Goal: Find specific page/section: Find specific page/section

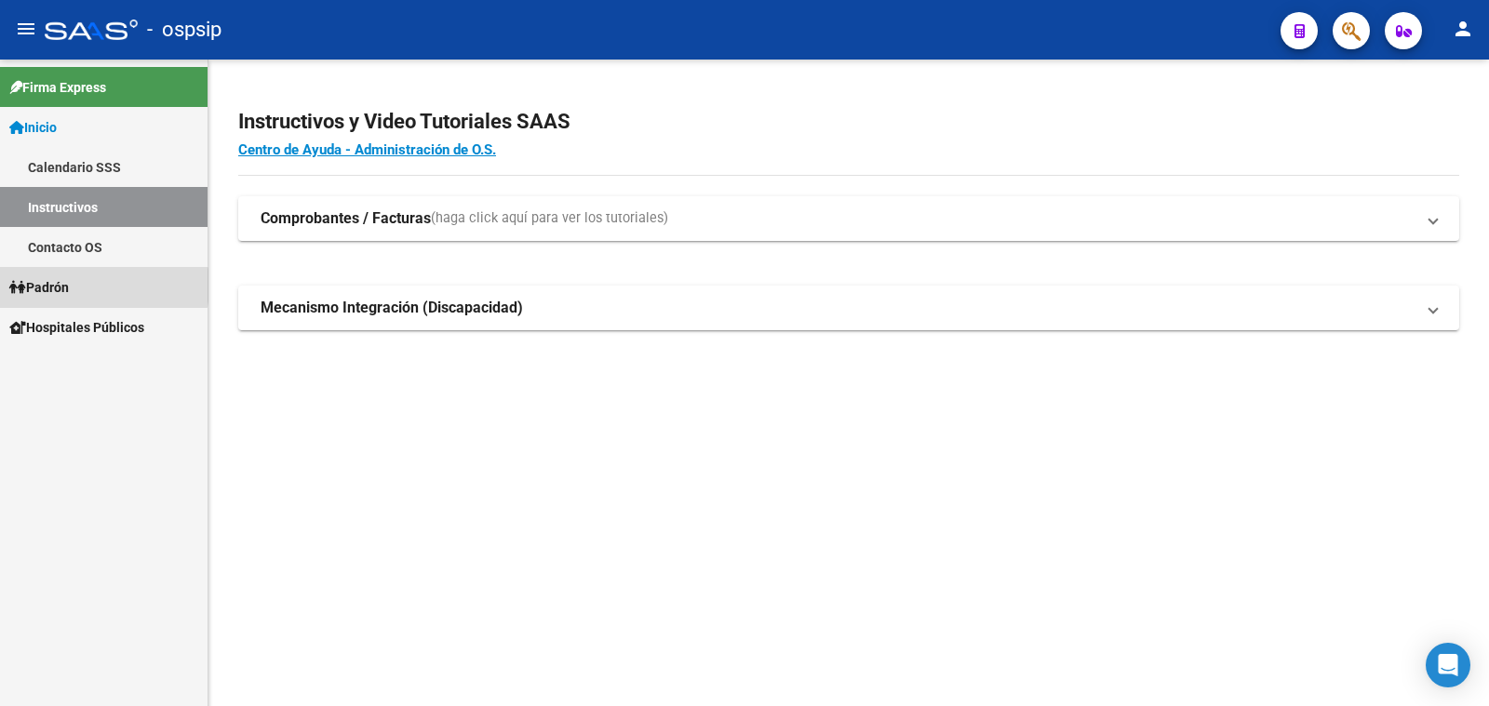
click at [69, 286] on span "Padrón" at bounding box center [39, 287] width 60 height 20
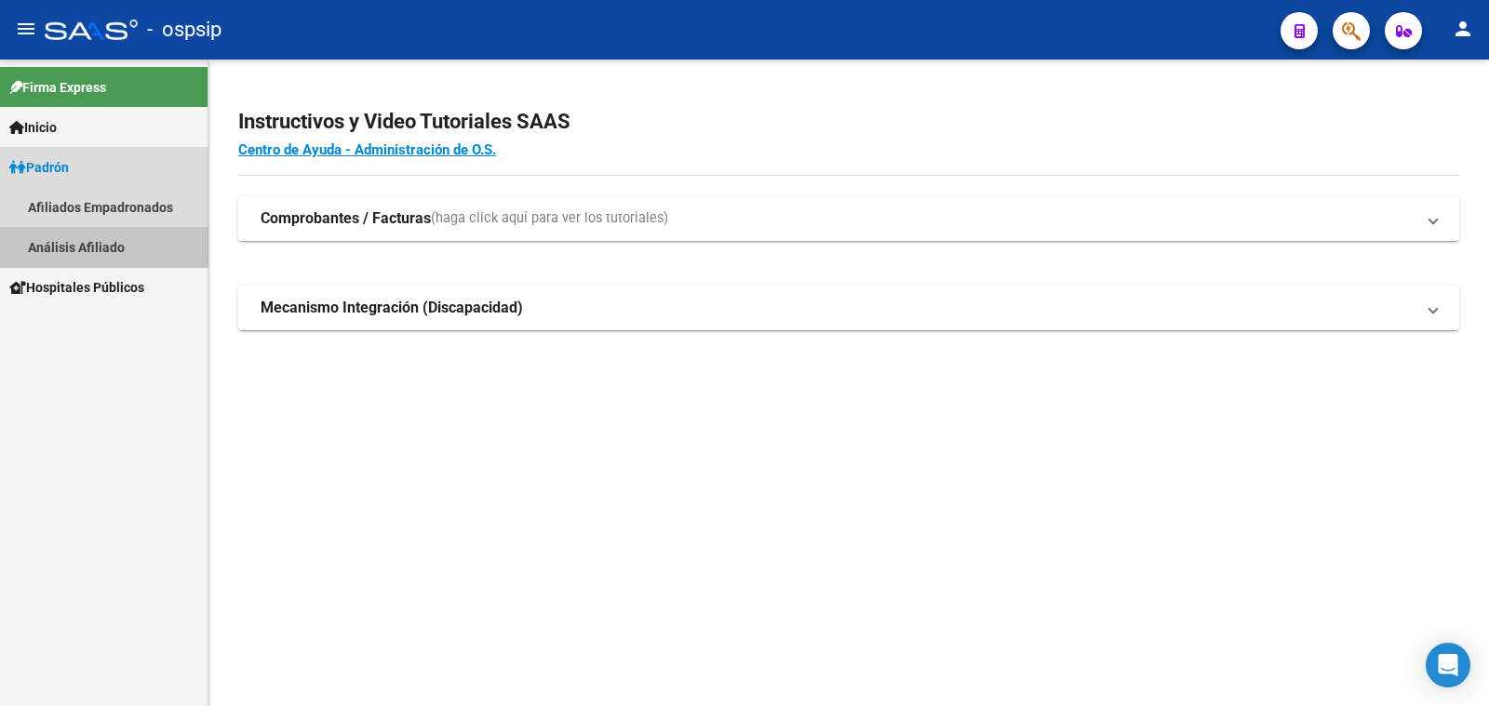
click at [89, 243] on link "Análisis Afiliado" at bounding box center [104, 247] width 208 height 40
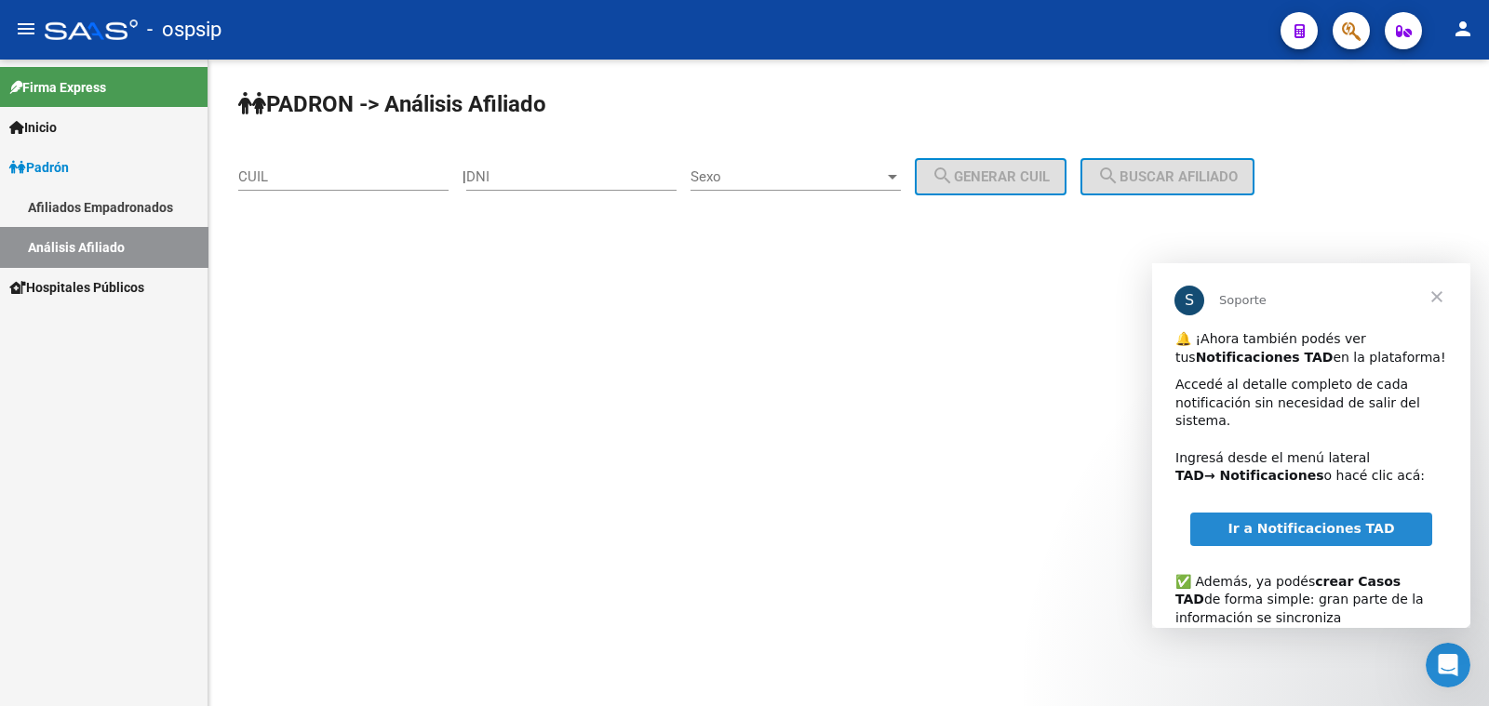
click at [506, 166] on div "DNI" at bounding box center [571, 171] width 210 height 40
type input "20852545"
click at [799, 174] on span "Sexo" at bounding box center [788, 176] width 194 height 17
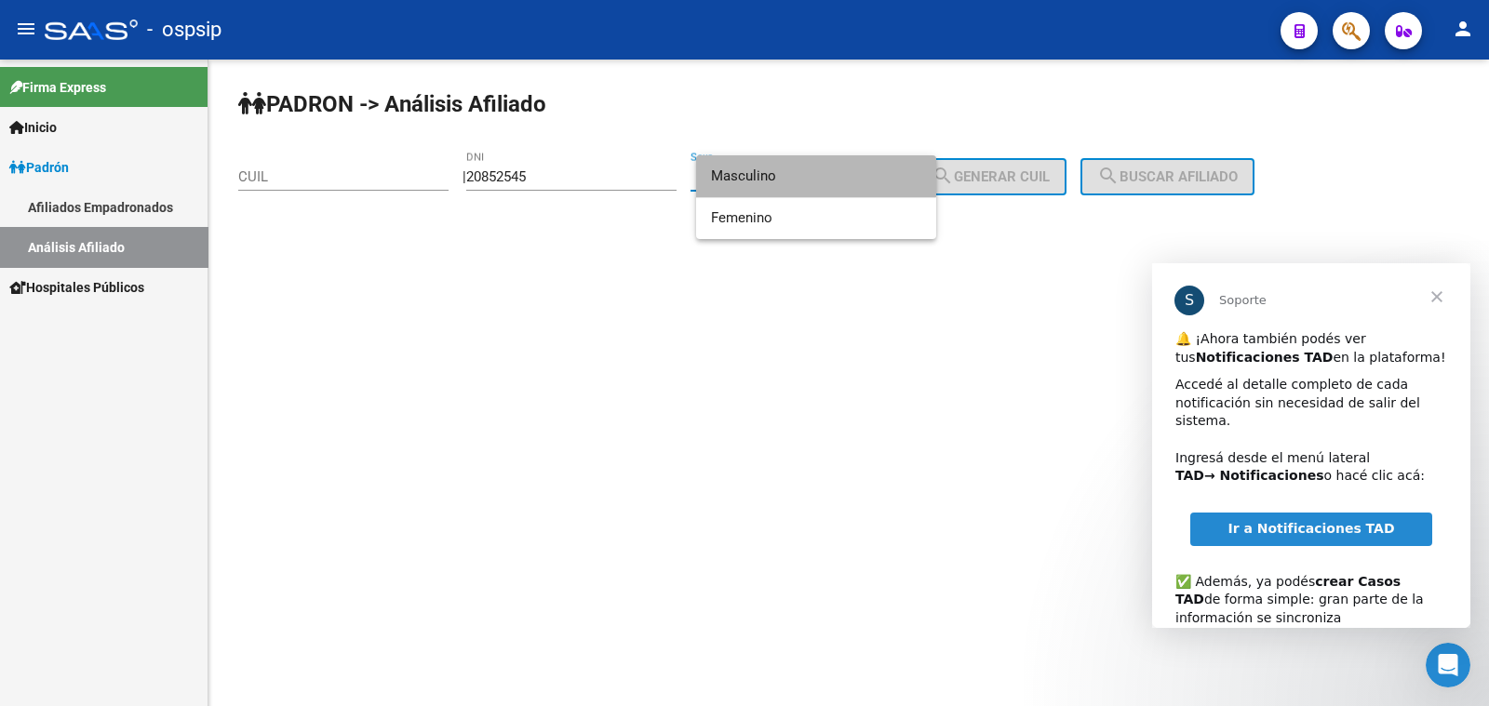
click at [799, 174] on span "Masculino" at bounding box center [816, 176] width 210 height 42
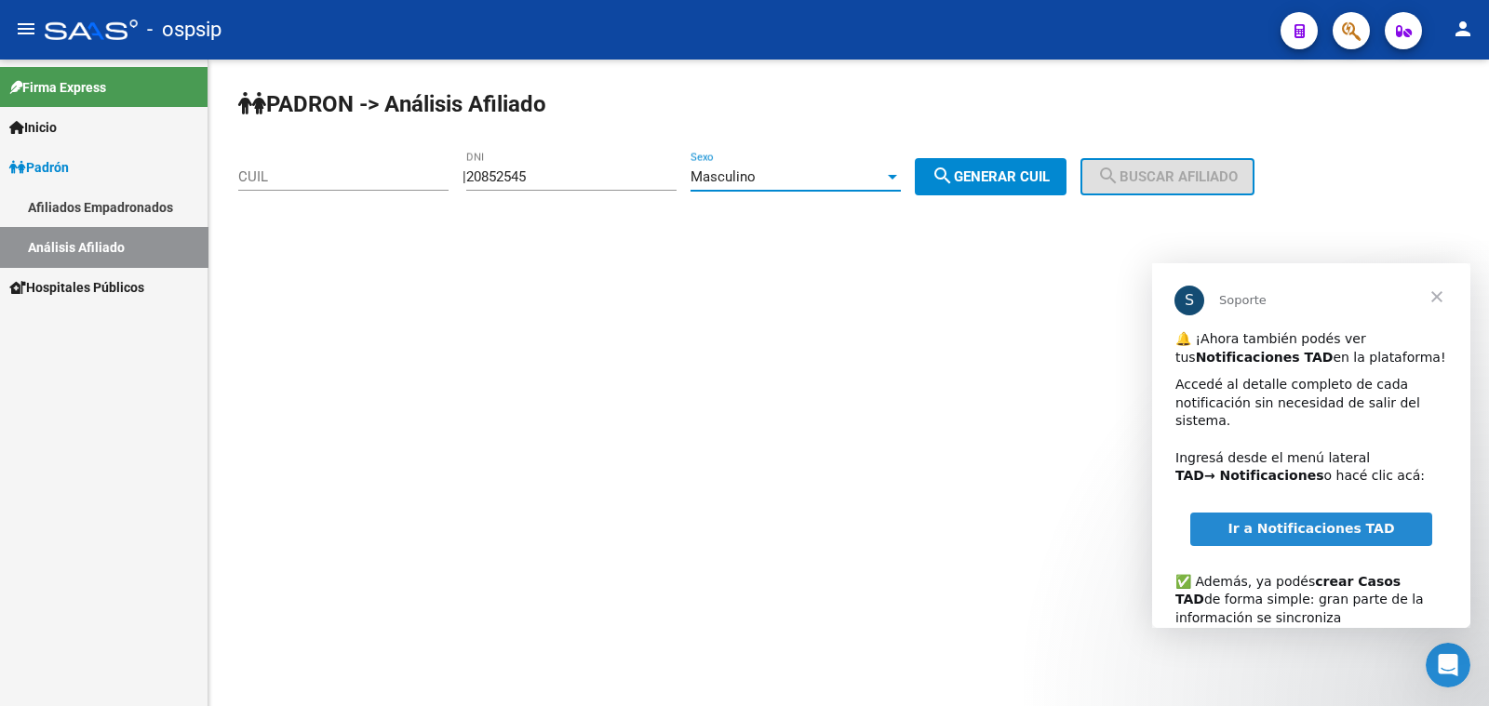
click at [1001, 179] on span "search Generar CUIL" at bounding box center [991, 176] width 118 height 17
type input "20-20852545-0"
click at [1167, 178] on span "search Buscar afiliado" at bounding box center [1167, 176] width 141 height 17
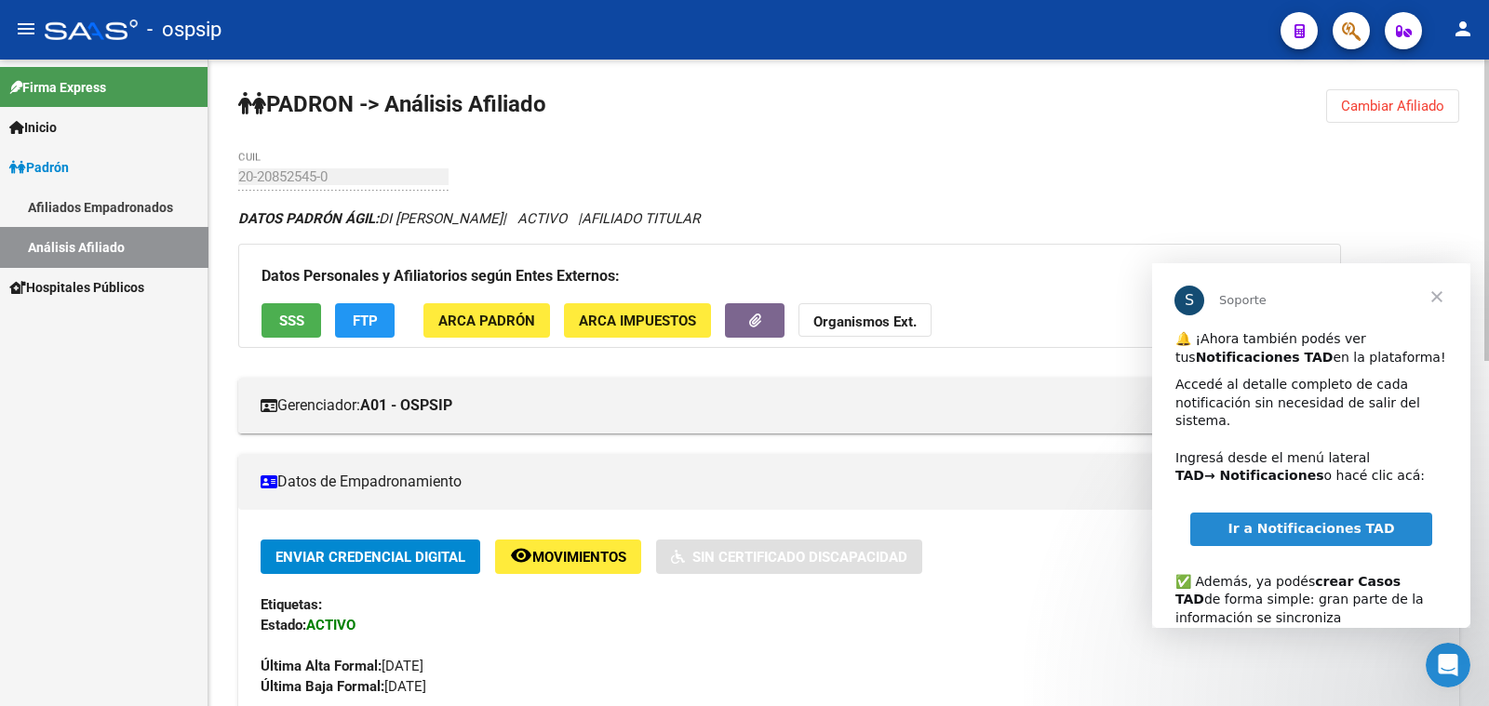
click at [1444, 297] on span "Cerrar" at bounding box center [1437, 296] width 67 height 67
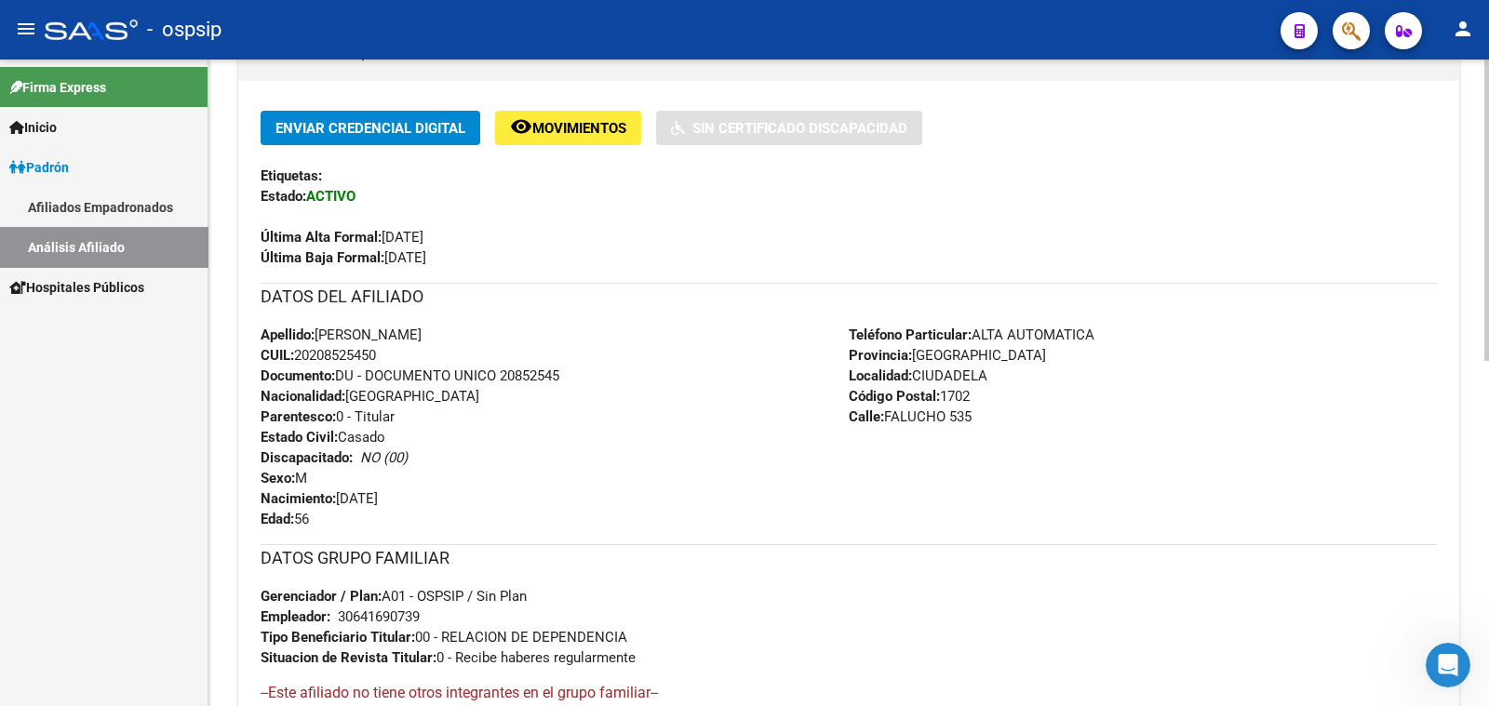
scroll to position [464, 0]
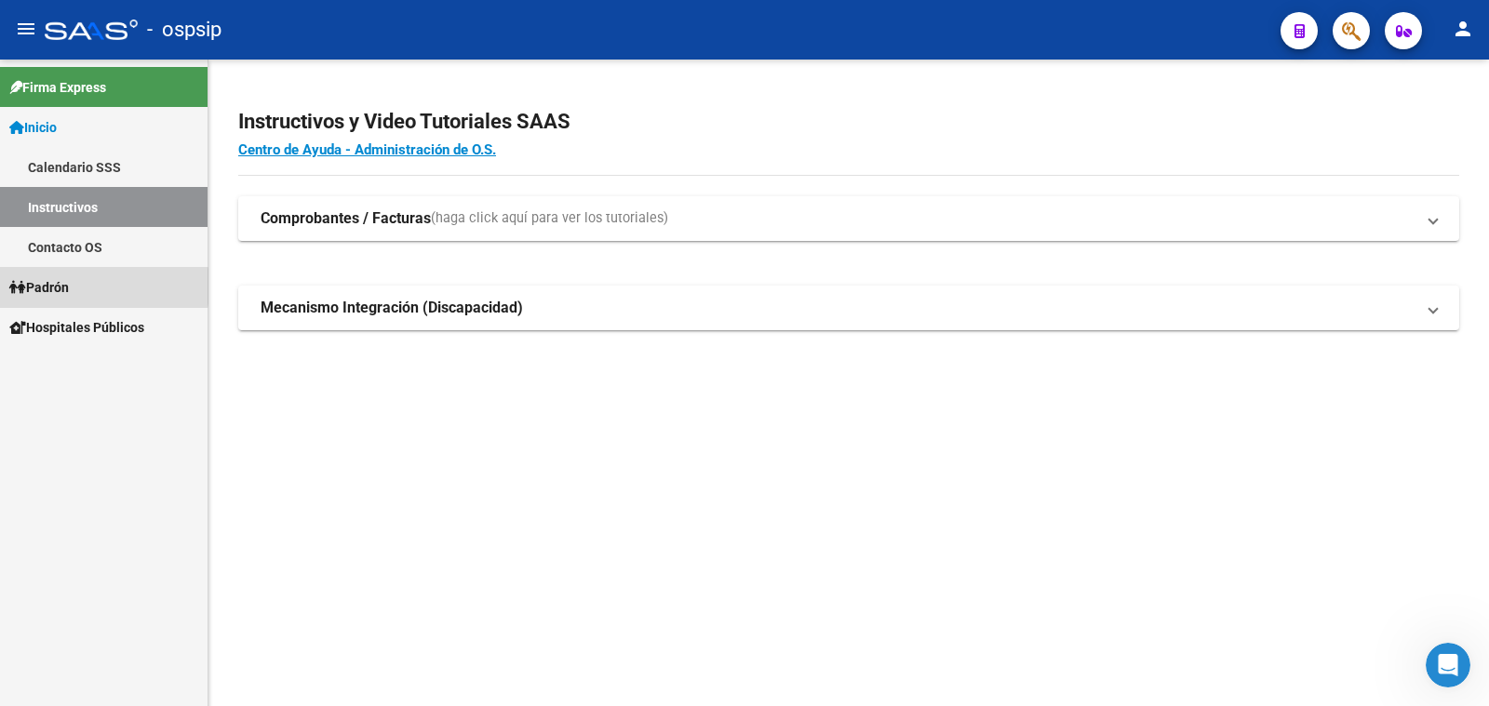
click at [52, 287] on span "Padrón" at bounding box center [39, 287] width 60 height 20
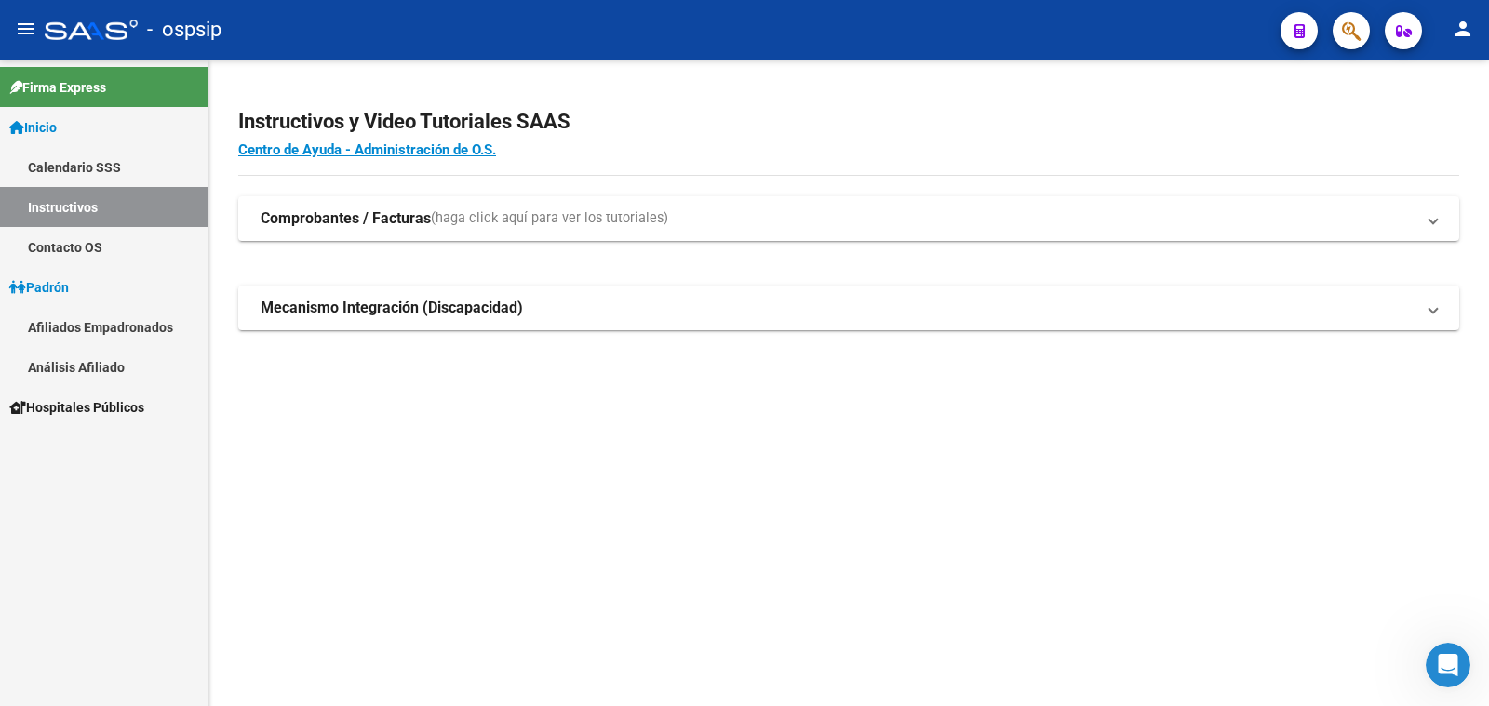
click at [76, 370] on link "Análisis Afiliado" at bounding box center [104, 367] width 208 height 40
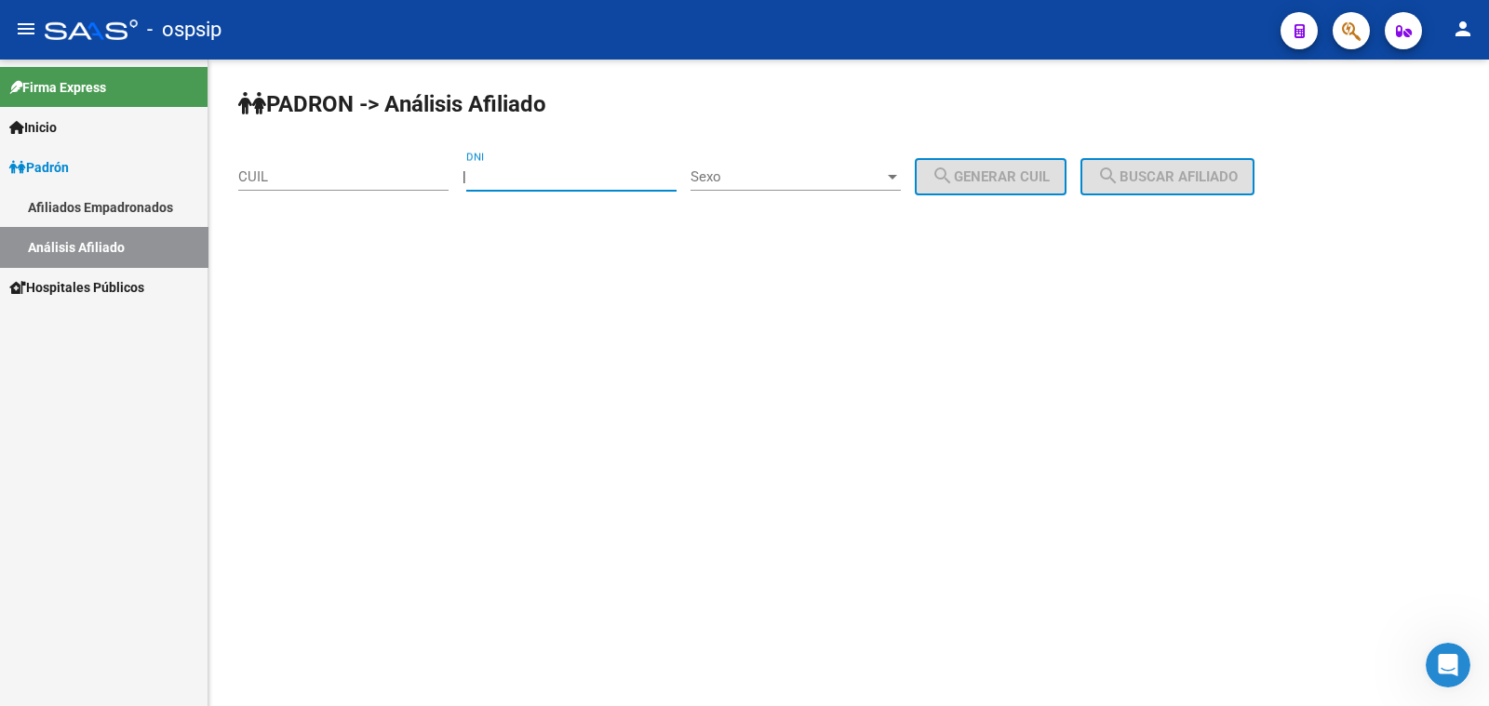
click at [565, 169] on input "DNI" at bounding box center [571, 176] width 210 height 17
paste input "24636866"
type input "24636866"
click at [796, 178] on span "Sexo" at bounding box center [788, 176] width 194 height 17
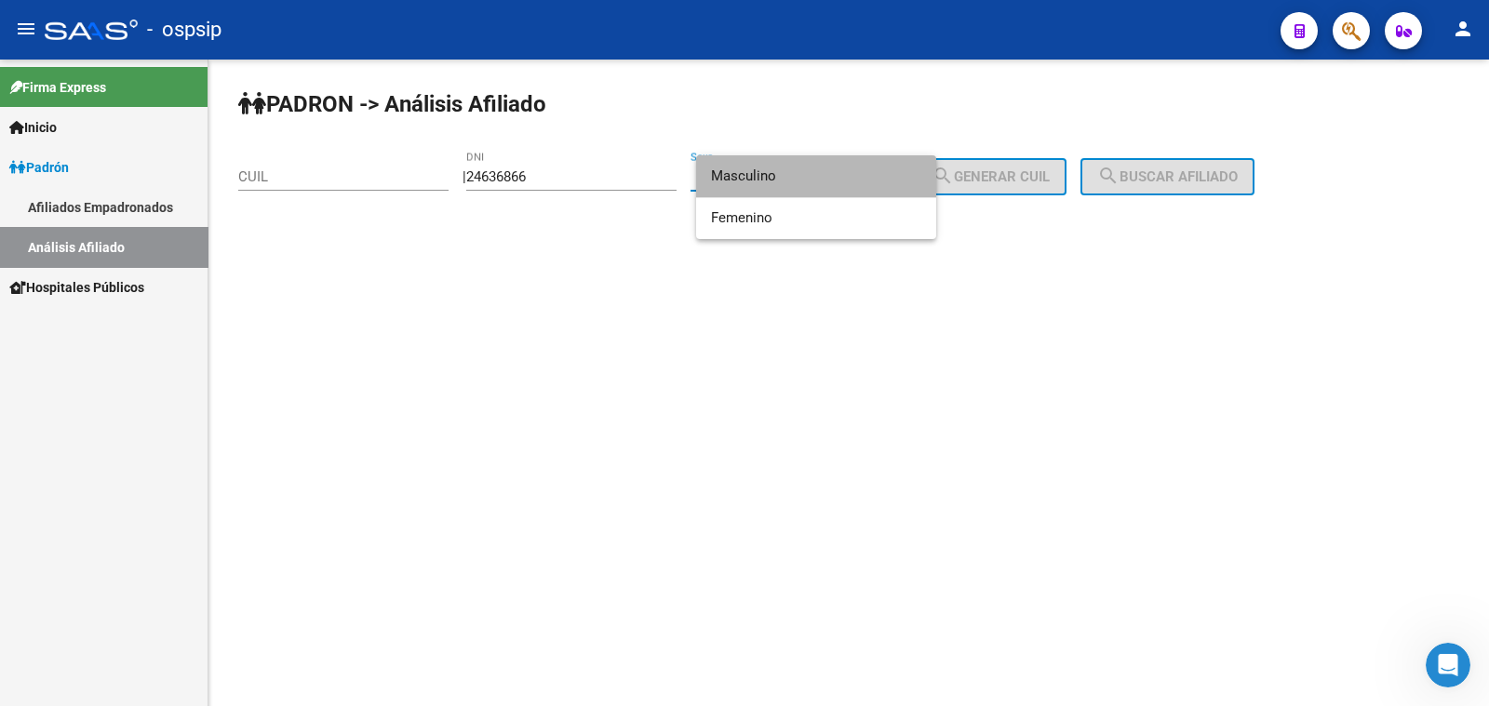
click at [796, 178] on span "Masculino" at bounding box center [816, 176] width 210 height 42
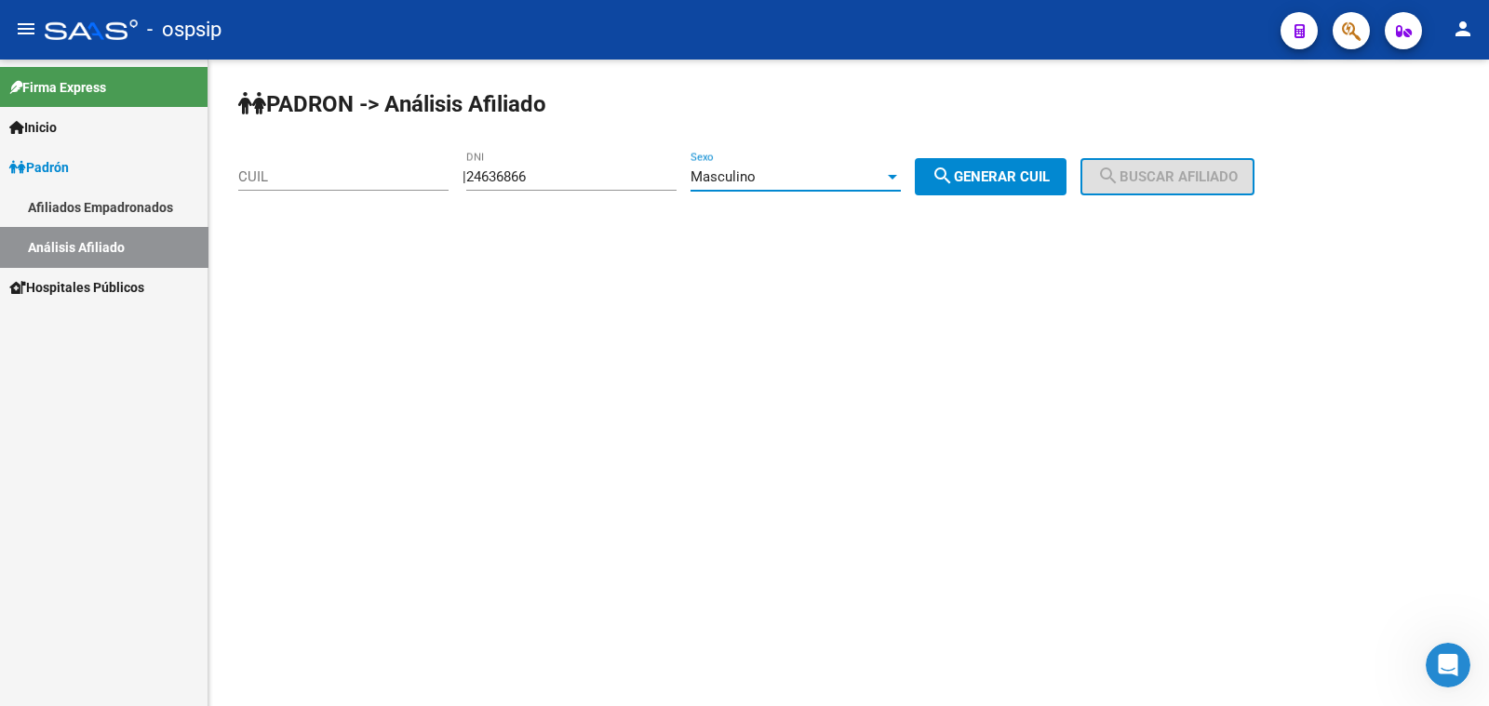
click at [1001, 172] on span "search Generar CUIL" at bounding box center [991, 176] width 118 height 17
type input "20-24636866-0"
click at [1161, 170] on span "search Buscar afiliado" at bounding box center [1167, 176] width 141 height 17
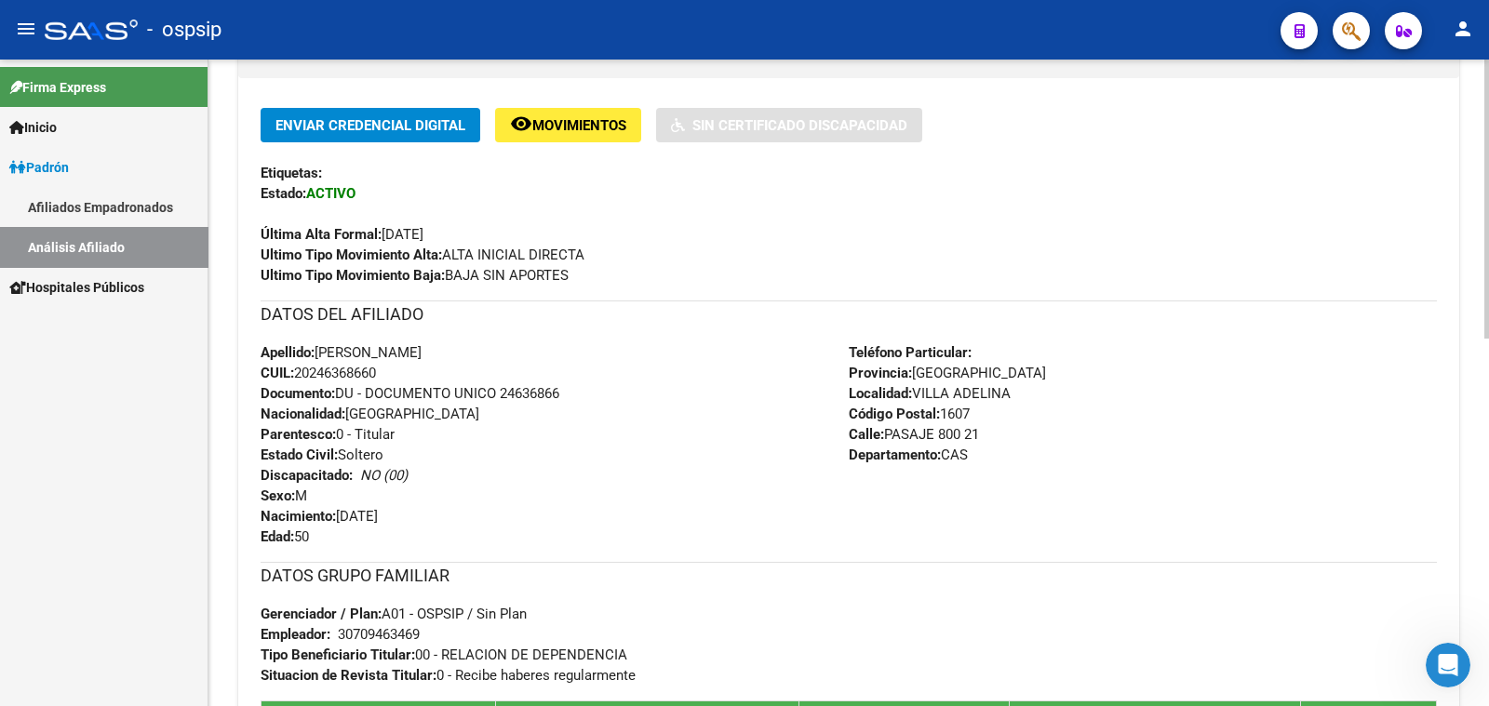
scroll to position [464, 0]
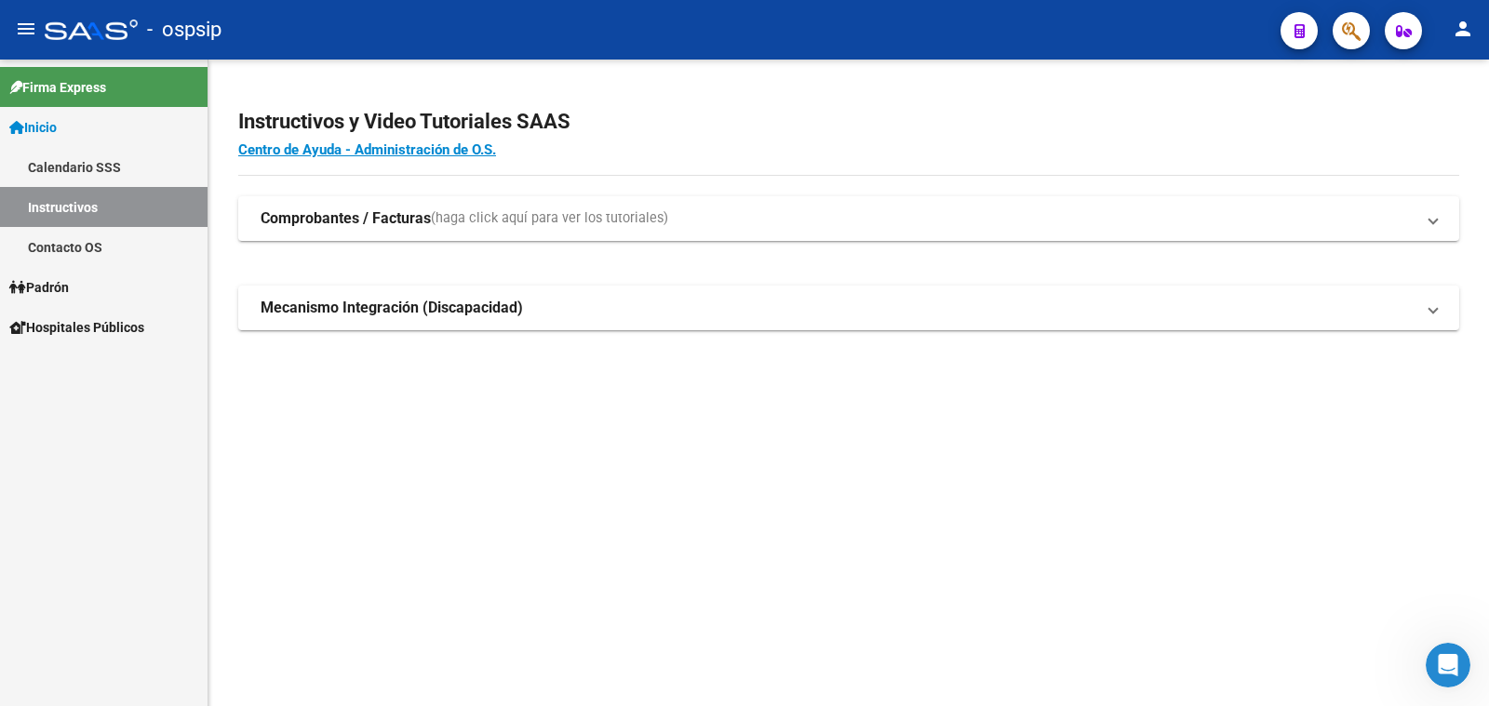
click at [66, 276] on link "Padrón" at bounding box center [104, 287] width 208 height 40
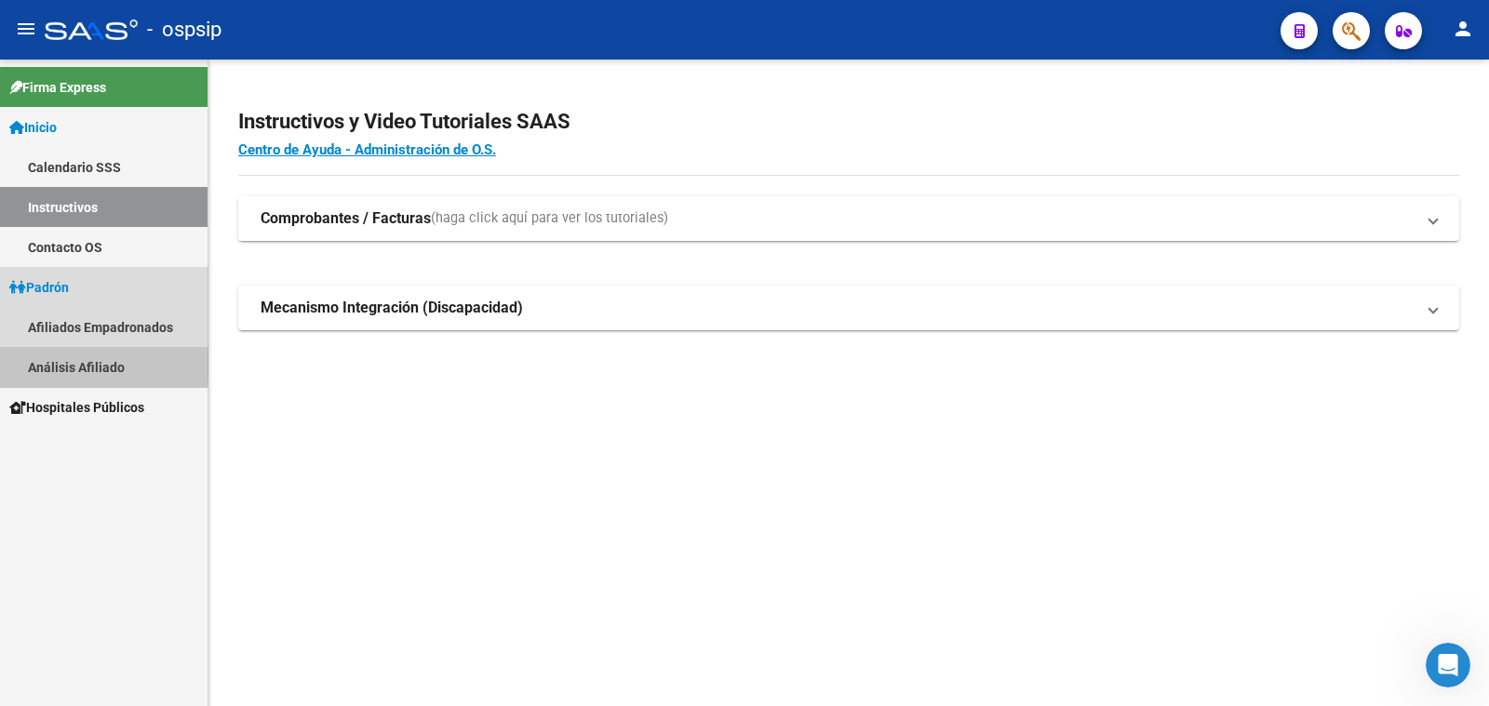
click at [84, 365] on link "Análisis Afiliado" at bounding box center [104, 367] width 208 height 40
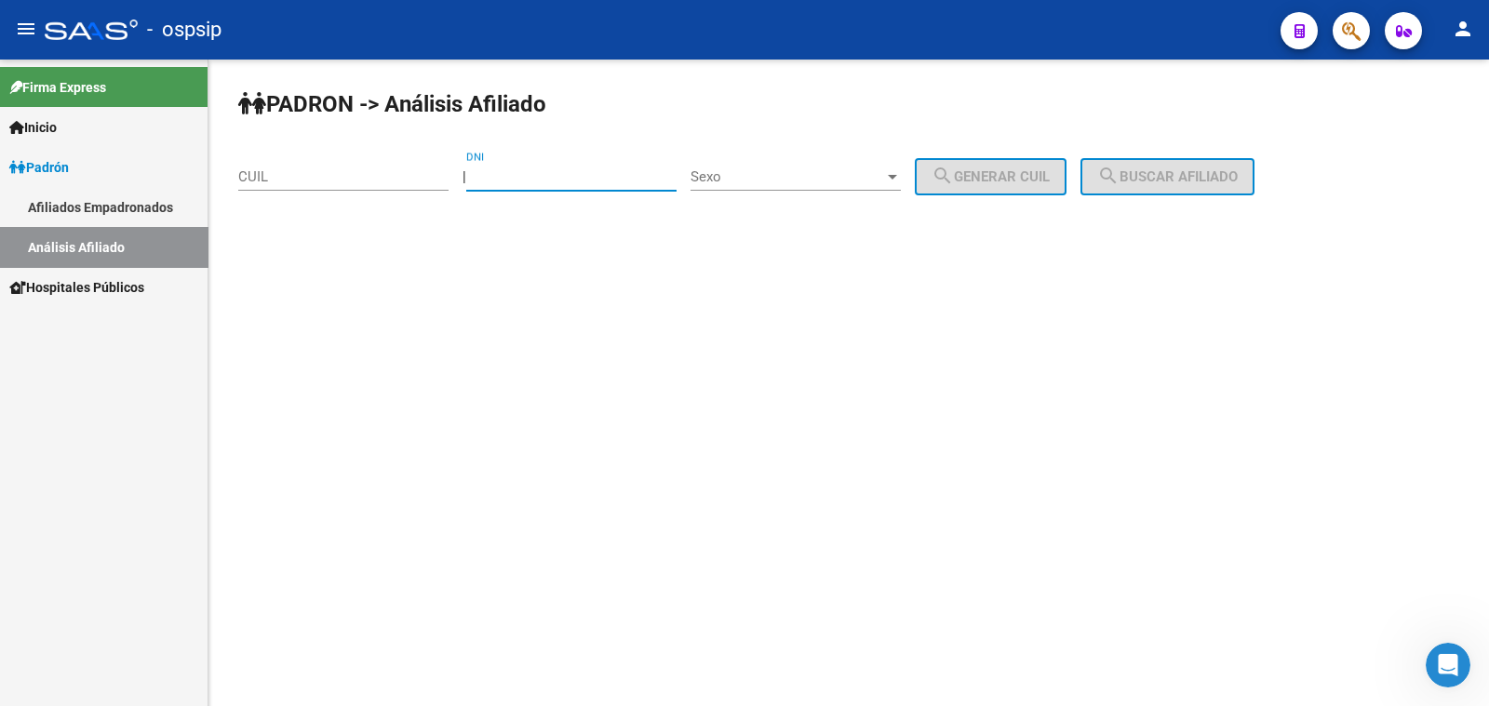
click at [532, 171] on input "DNI" at bounding box center [571, 176] width 210 height 17
type input "12616276"
click at [791, 174] on span "Sexo" at bounding box center [788, 176] width 194 height 17
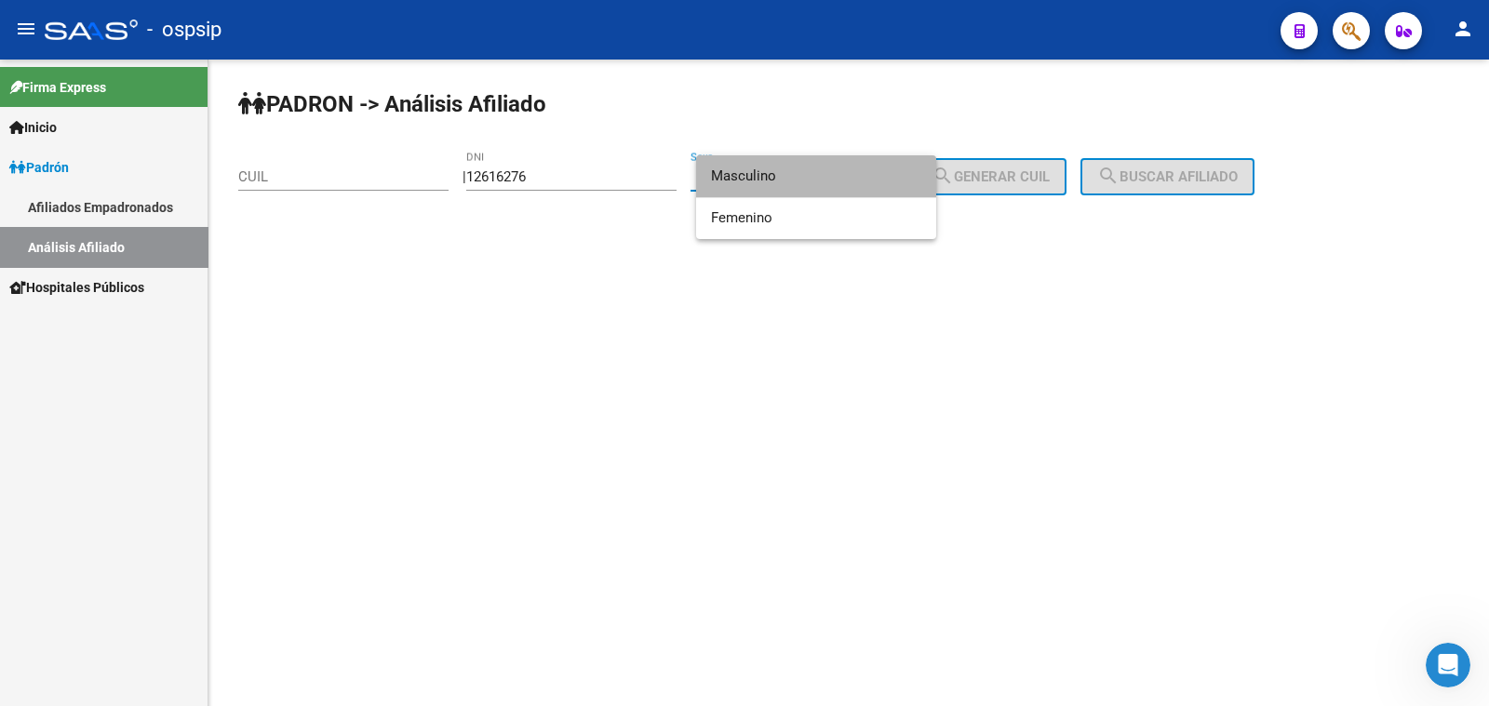
click at [792, 175] on span "Masculino" at bounding box center [816, 176] width 210 height 42
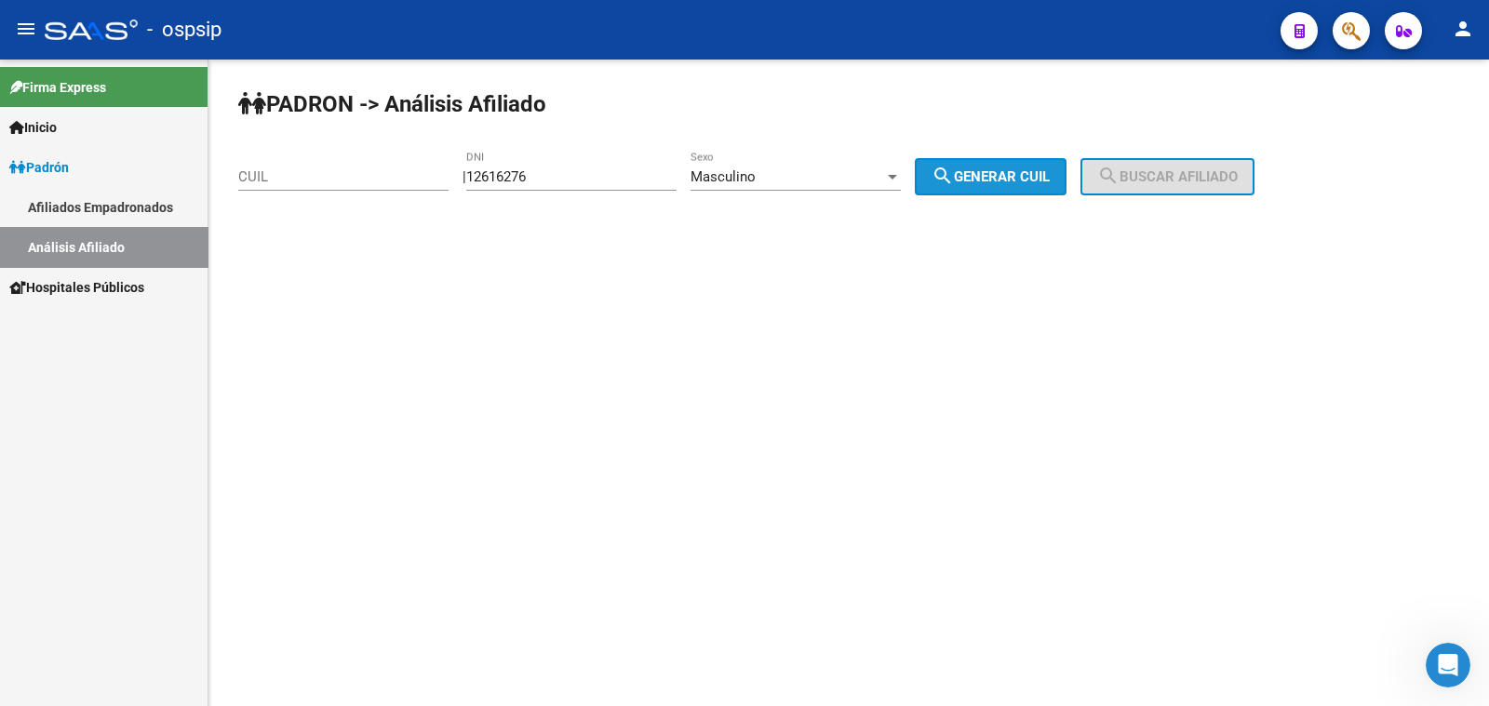
click at [1007, 175] on span "search Generar CUIL" at bounding box center [991, 176] width 118 height 17
type input "20-12616276-7"
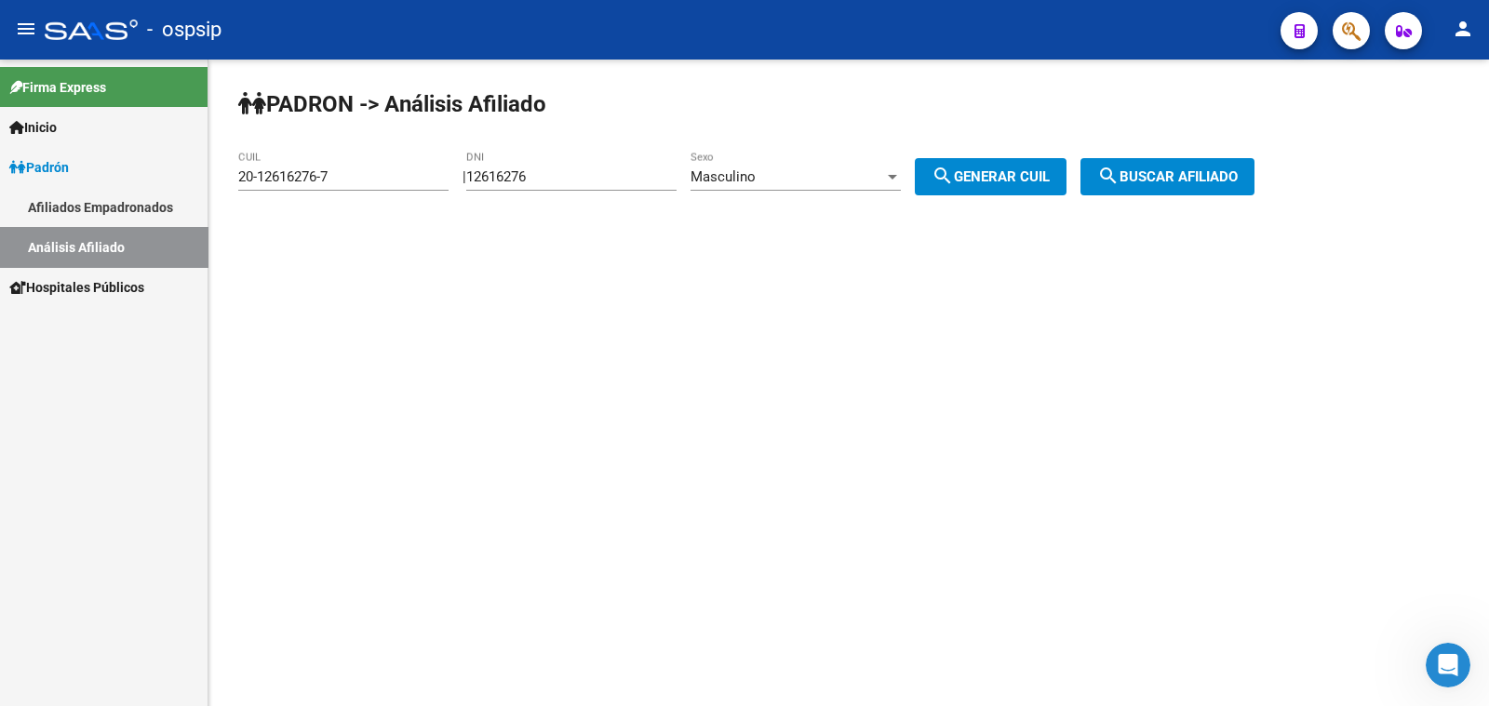
click at [1181, 169] on span "search Buscar afiliado" at bounding box center [1167, 176] width 141 height 17
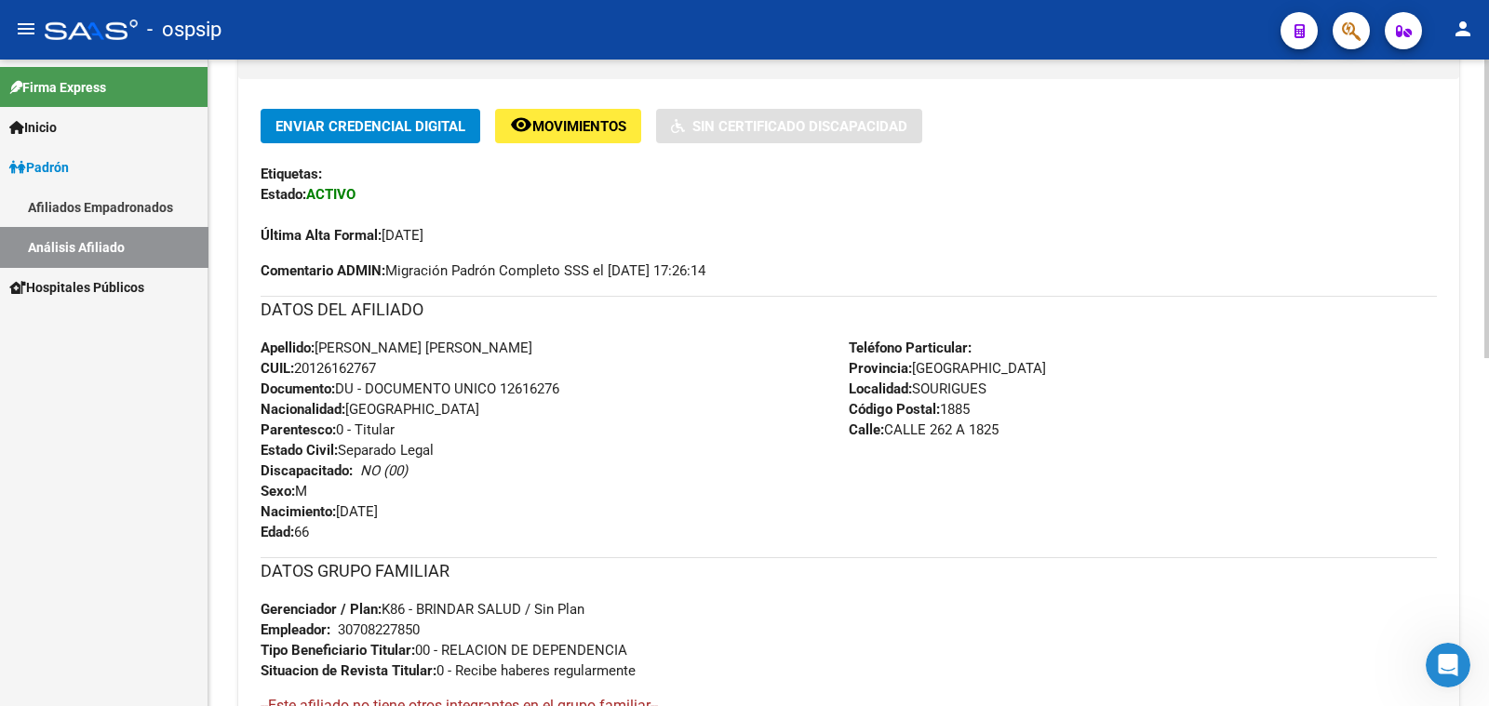
scroll to position [464, 0]
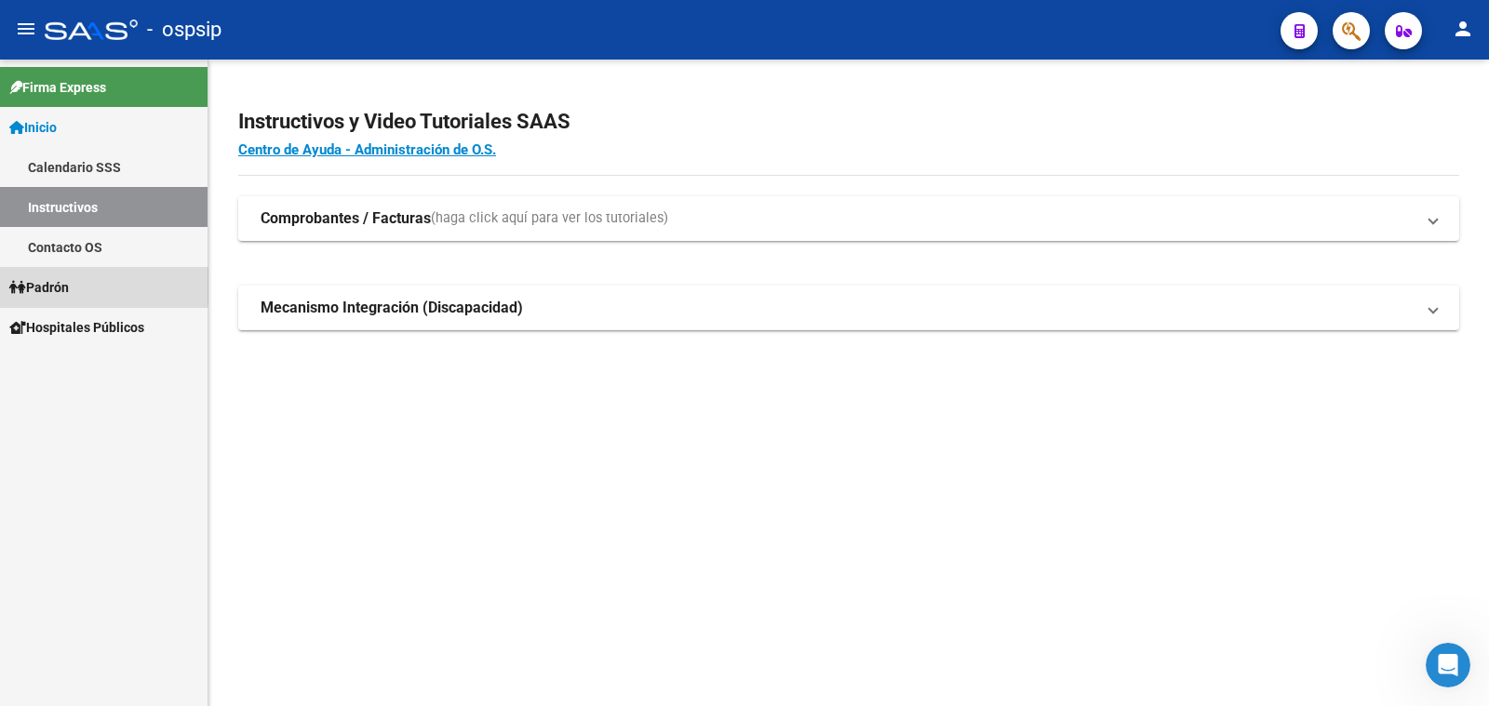
click at [41, 286] on span "Padrón" at bounding box center [39, 287] width 60 height 20
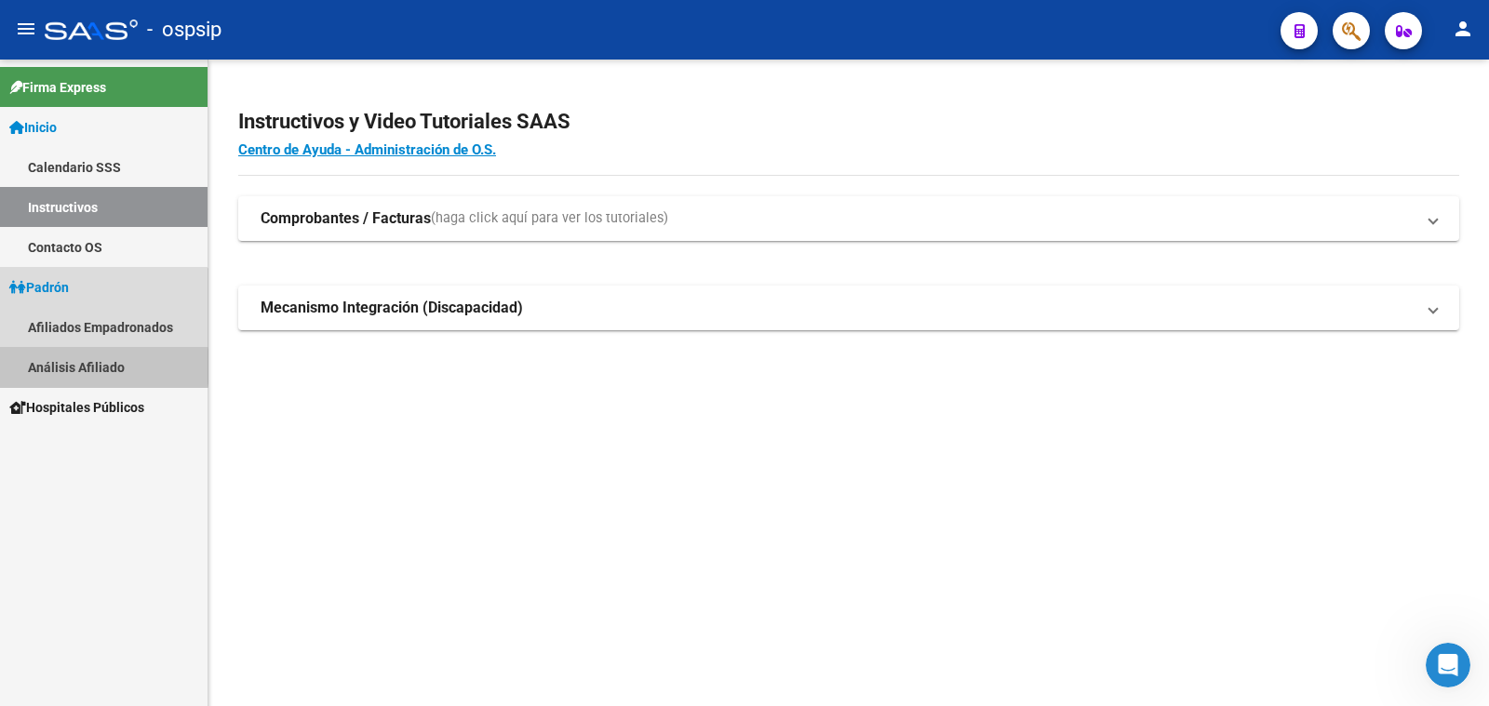
click at [62, 367] on link "Análisis Afiliado" at bounding box center [104, 367] width 208 height 40
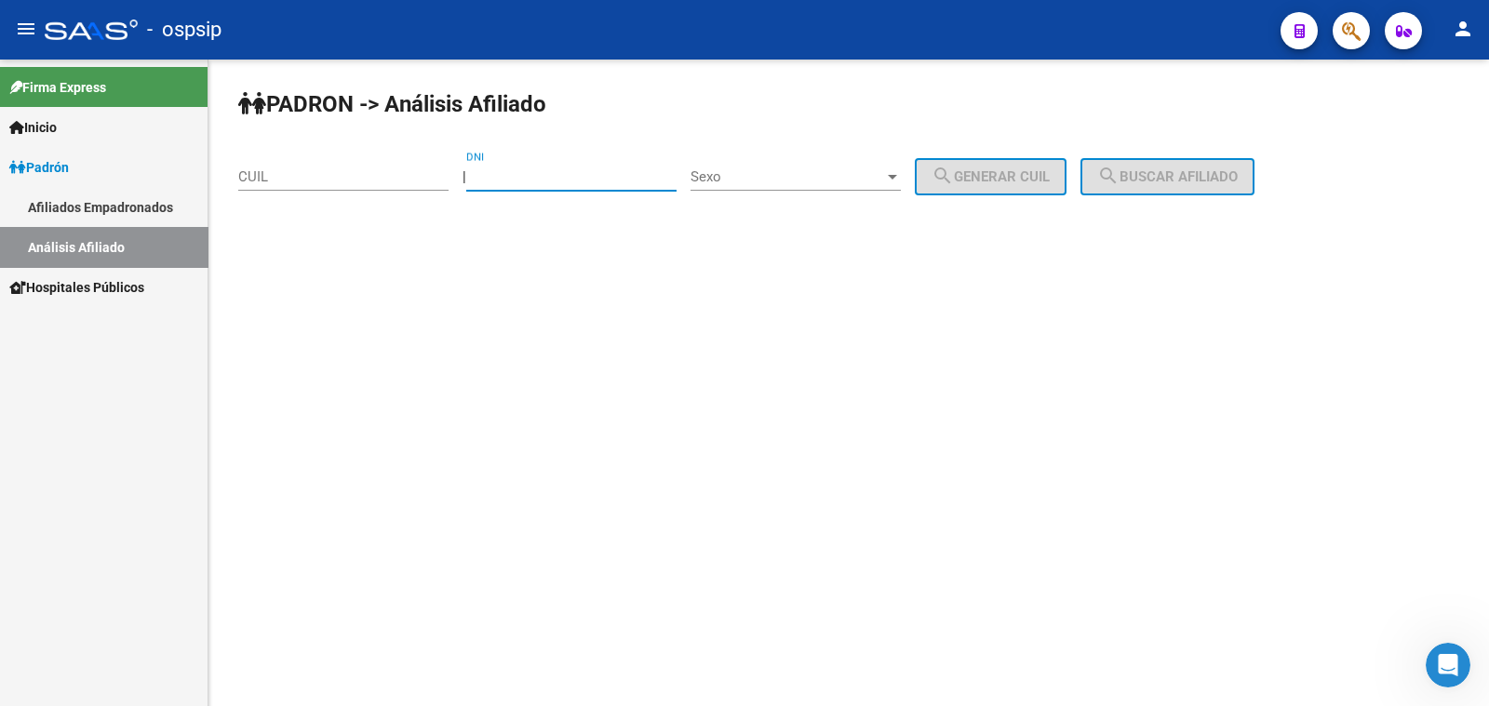
click at [512, 174] on input "DNI" at bounding box center [571, 176] width 210 height 17
paste input "38950083"
type input "38950083"
click at [809, 177] on span "Sexo" at bounding box center [788, 176] width 194 height 17
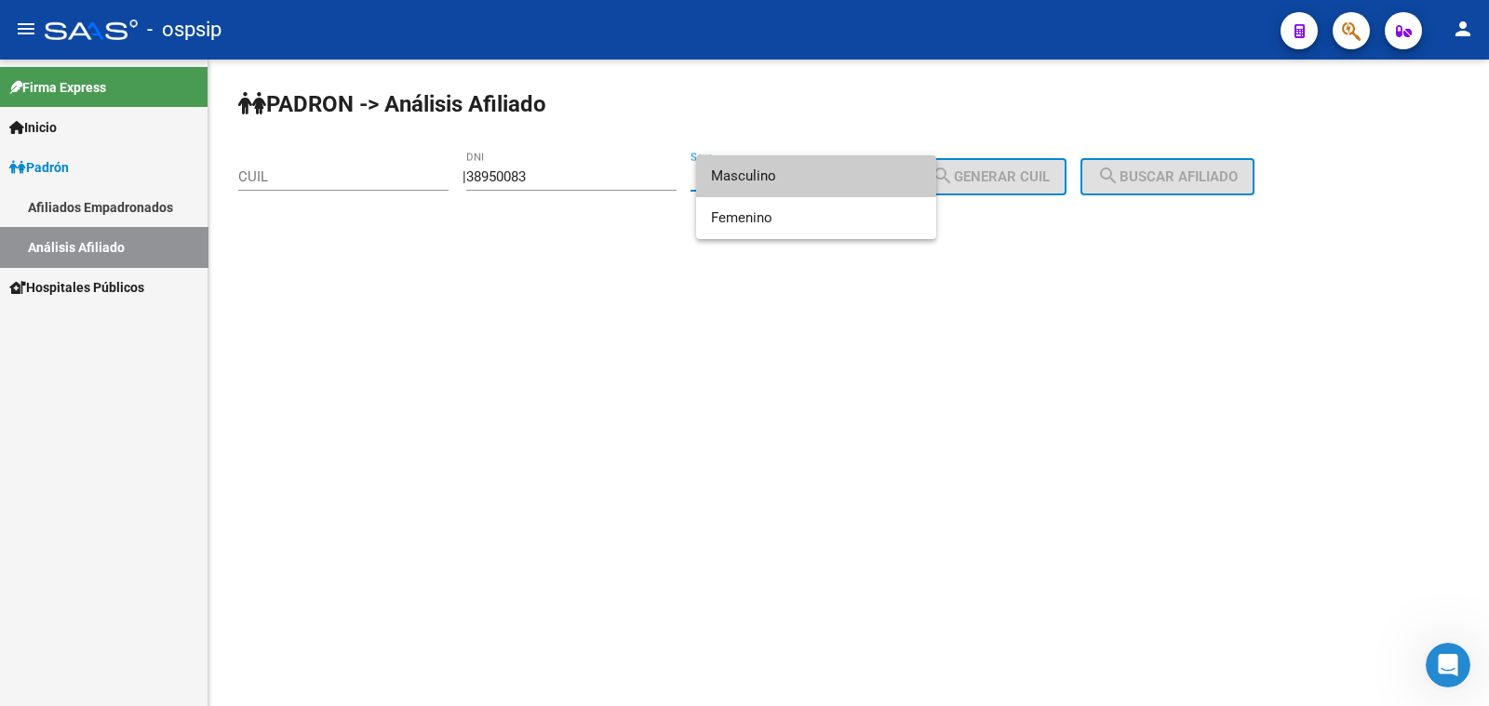
click at [809, 177] on span "Masculino" at bounding box center [816, 176] width 210 height 42
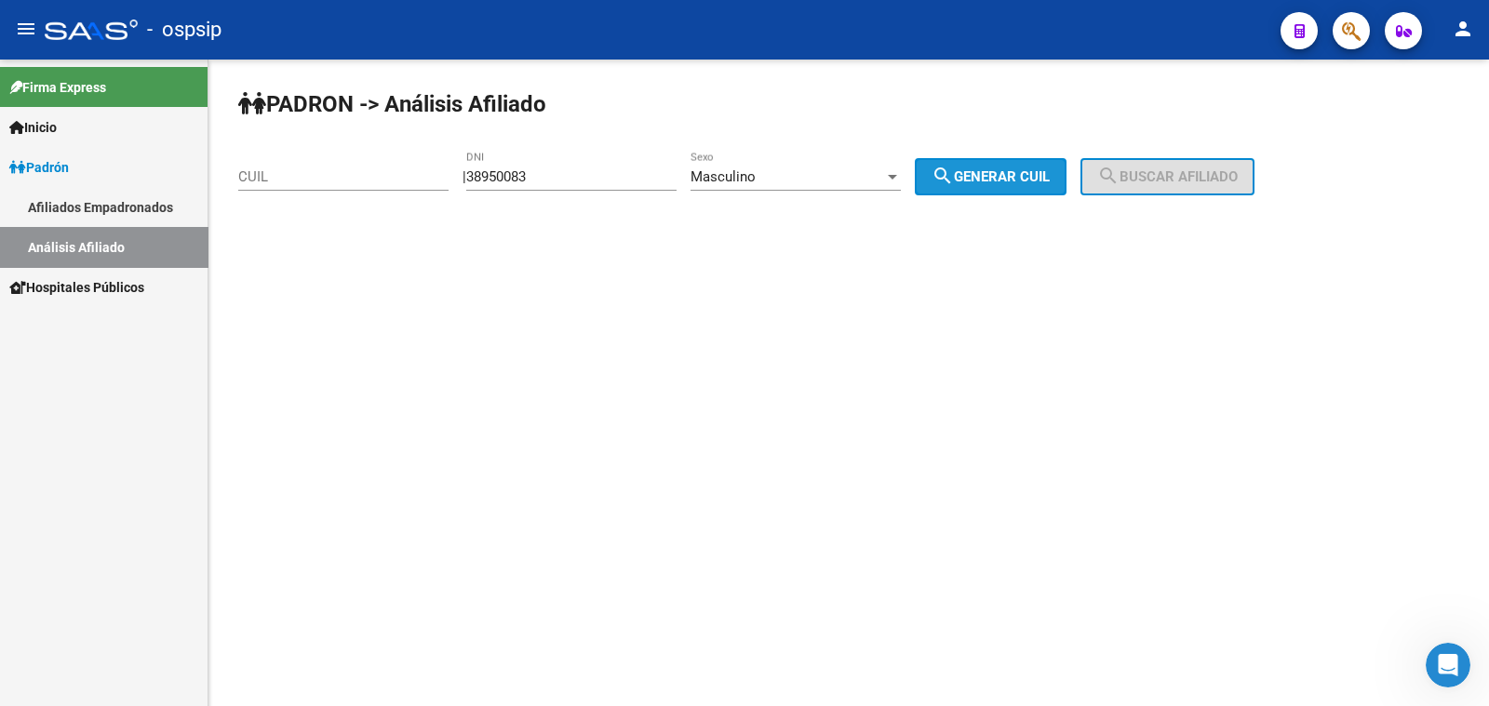
click at [991, 168] on span "search Generar CUIL" at bounding box center [991, 176] width 118 height 17
type input "20-38950083-7"
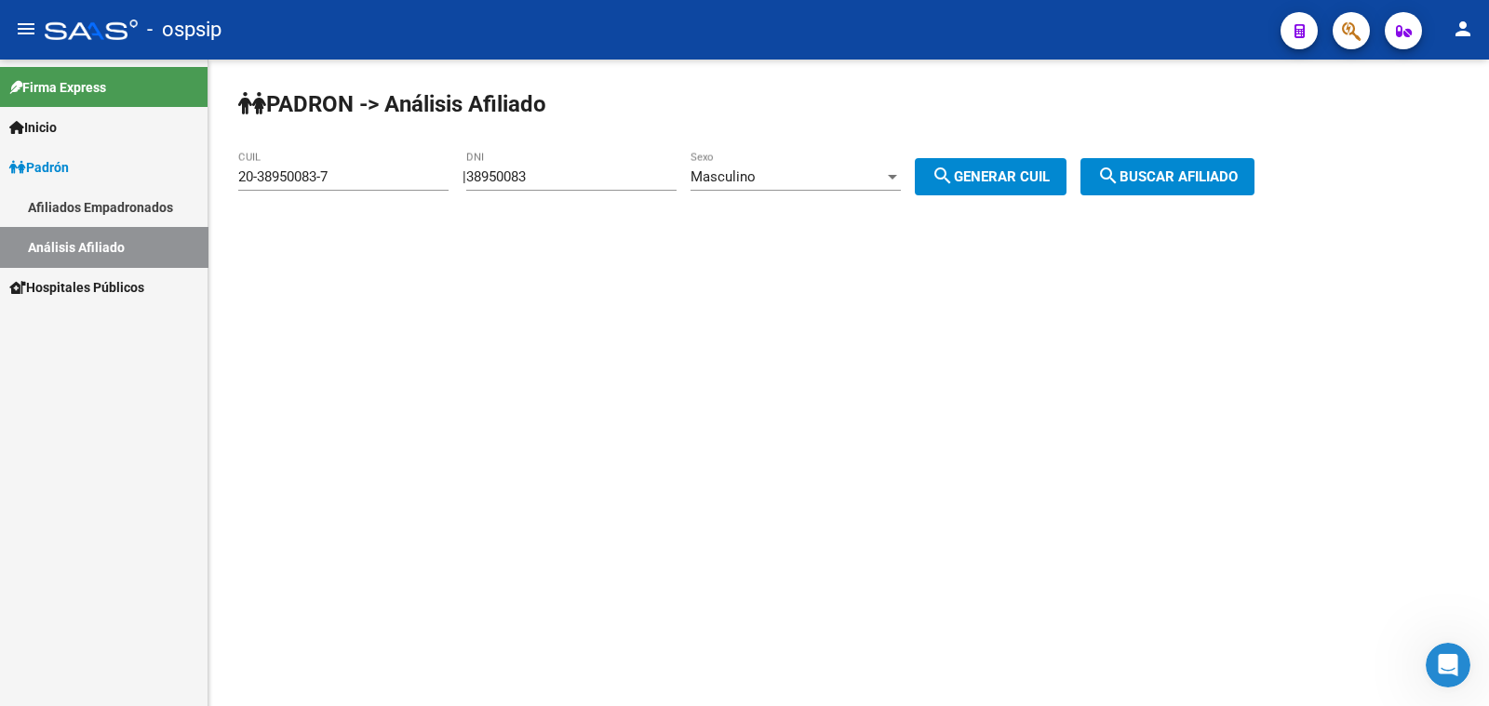
click at [1170, 174] on span "search Buscar afiliado" at bounding box center [1167, 176] width 141 height 17
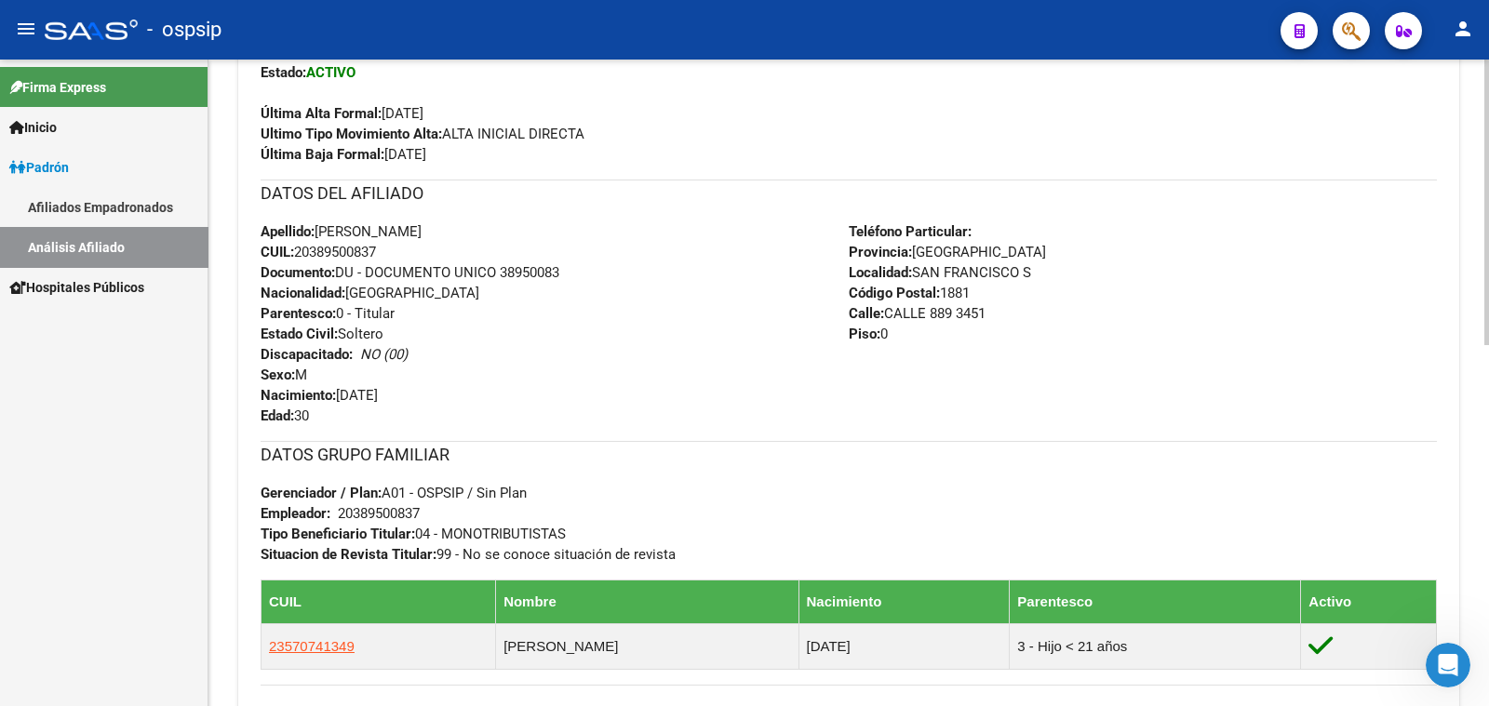
scroll to position [582, 0]
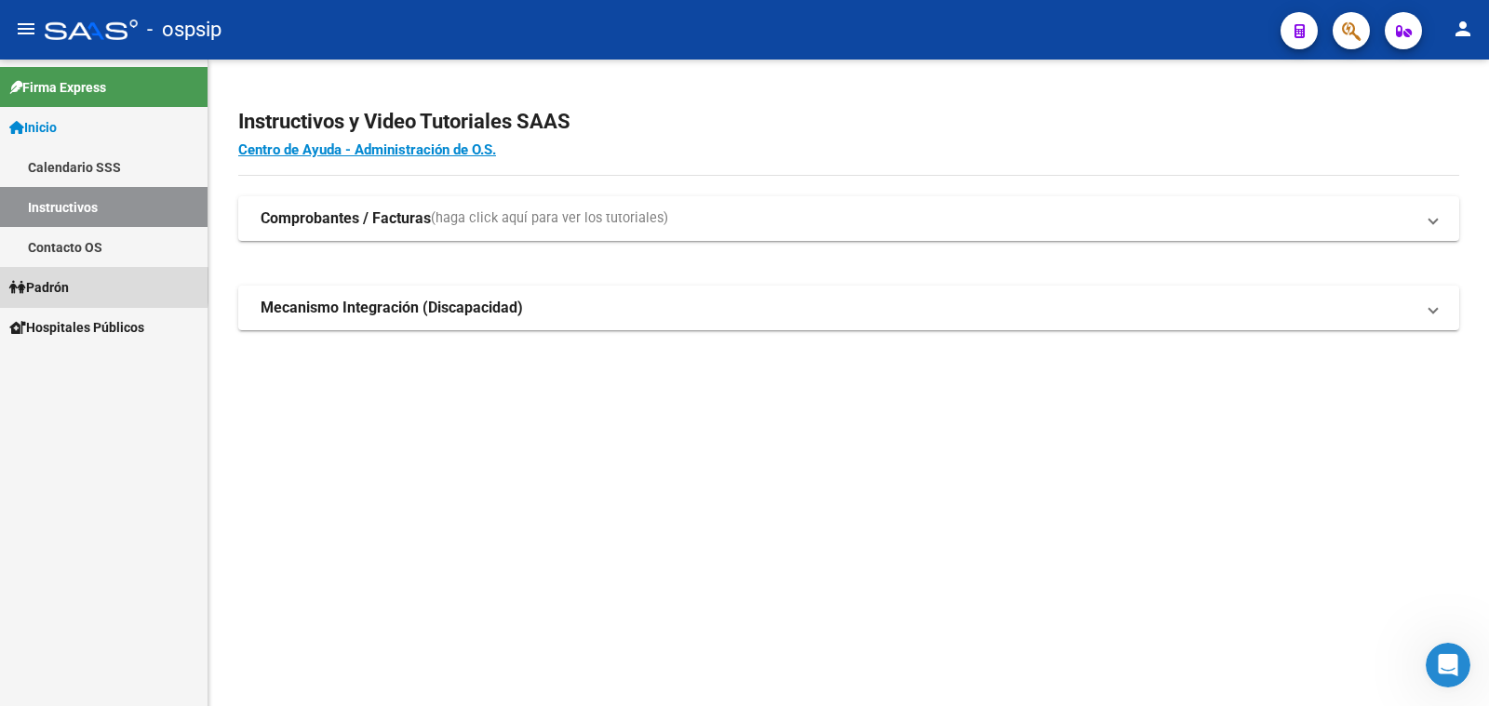
click at [56, 286] on span "Padrón" at bounding box center [39, 287] width 60 height 20
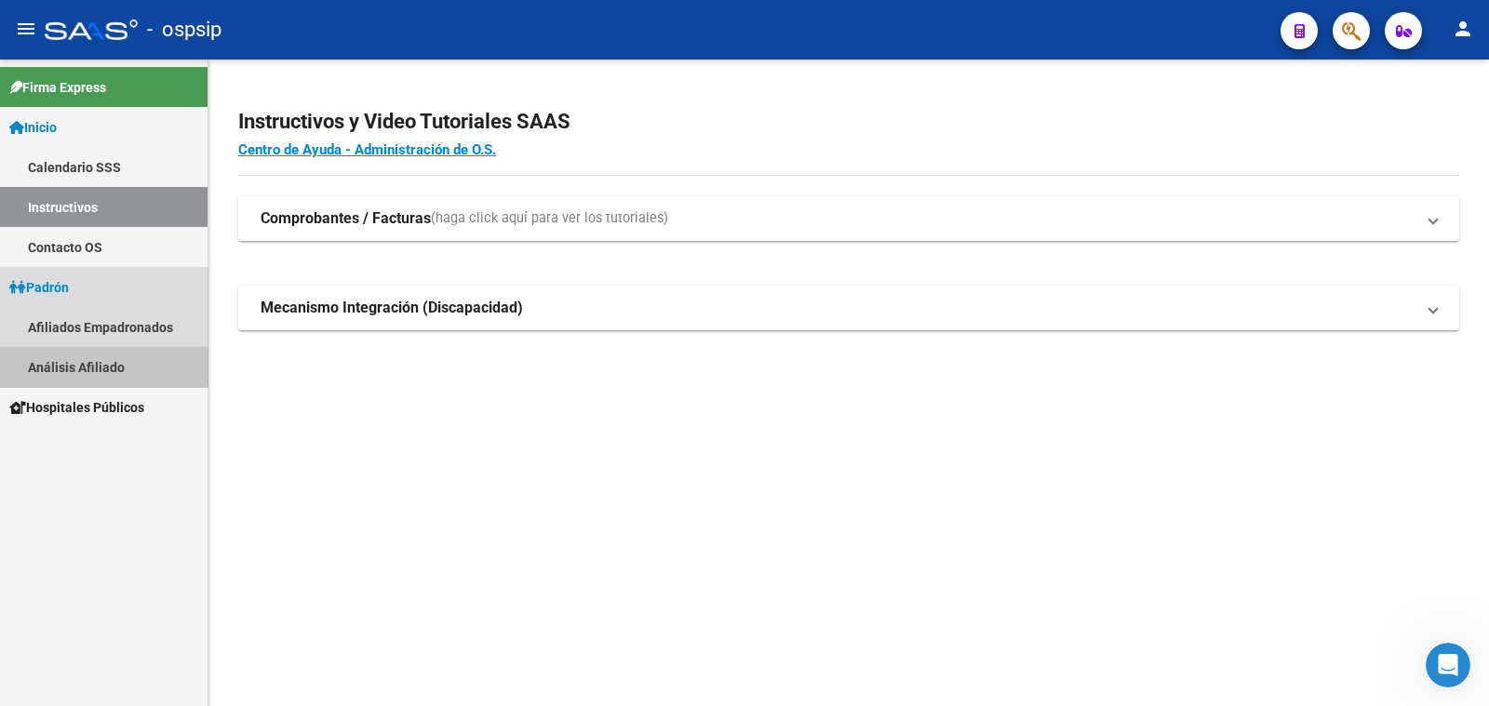
click at [69, 367] on link "Análisis Afiliado" at bounding box center [104, 367] width 208 height 40
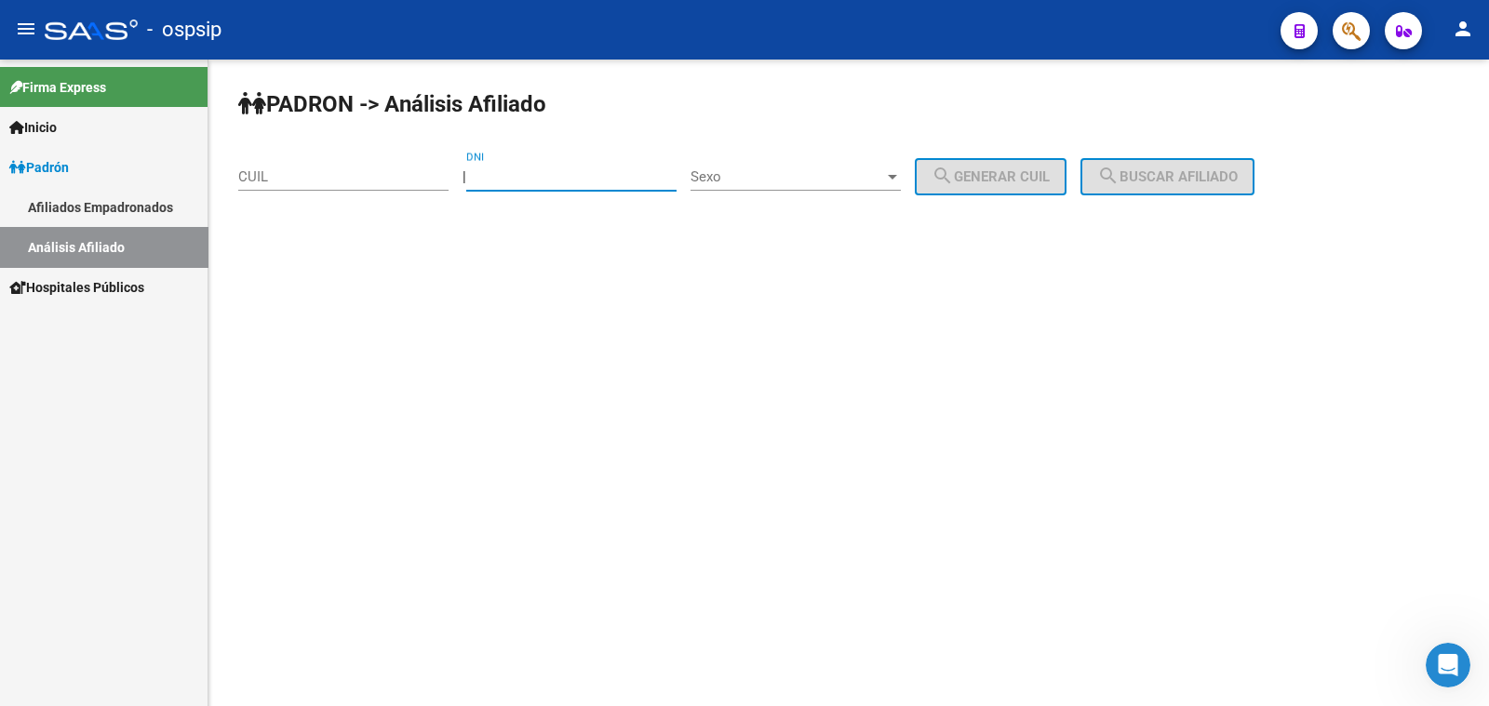
click at [507, 171] on input "DNI" at bounding box center [571, 176] width 210 height 17
type input "35562904"
click at [840, 180] on span "Sexo" at bounding box center [788, 176] width 194 height 17
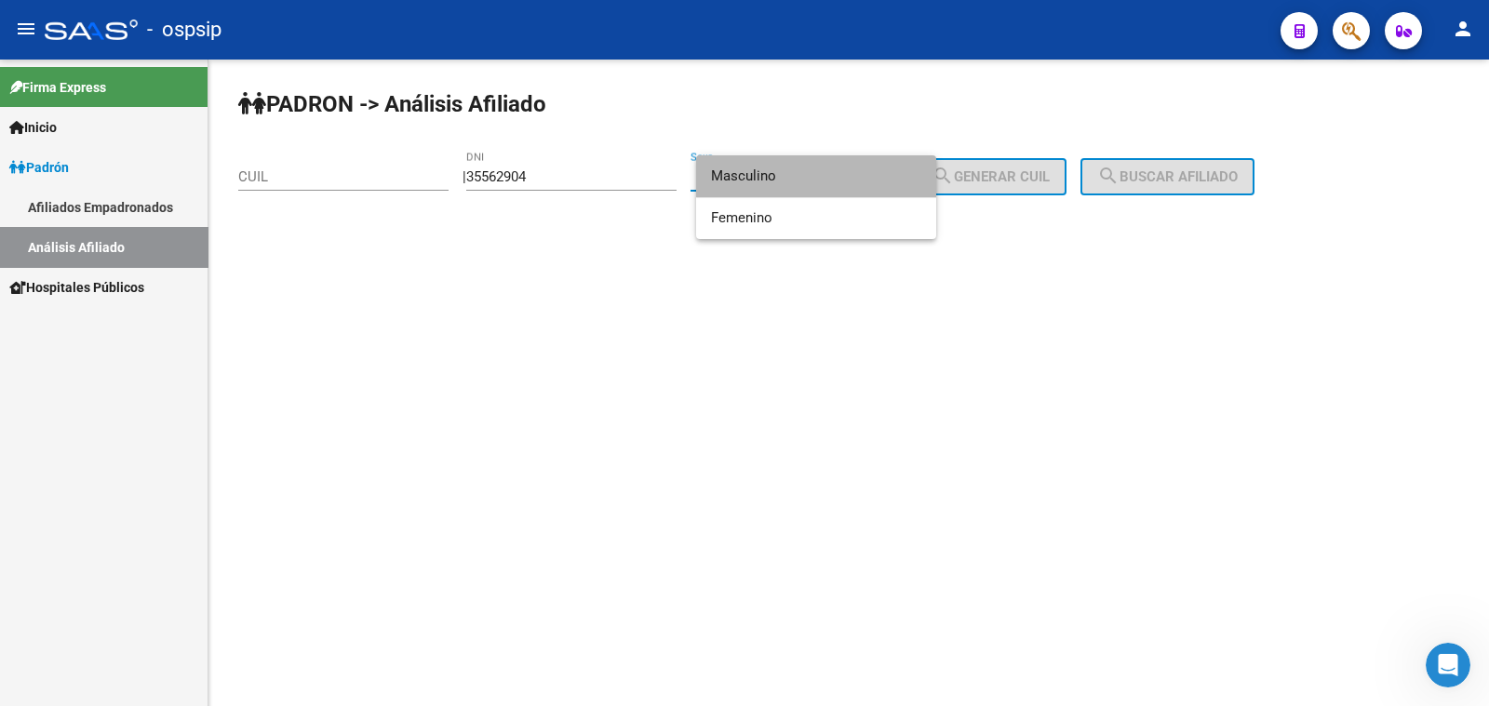
click at [841, 168] on span "Masculino" at bounding box center [816, 176] width 210 height 42
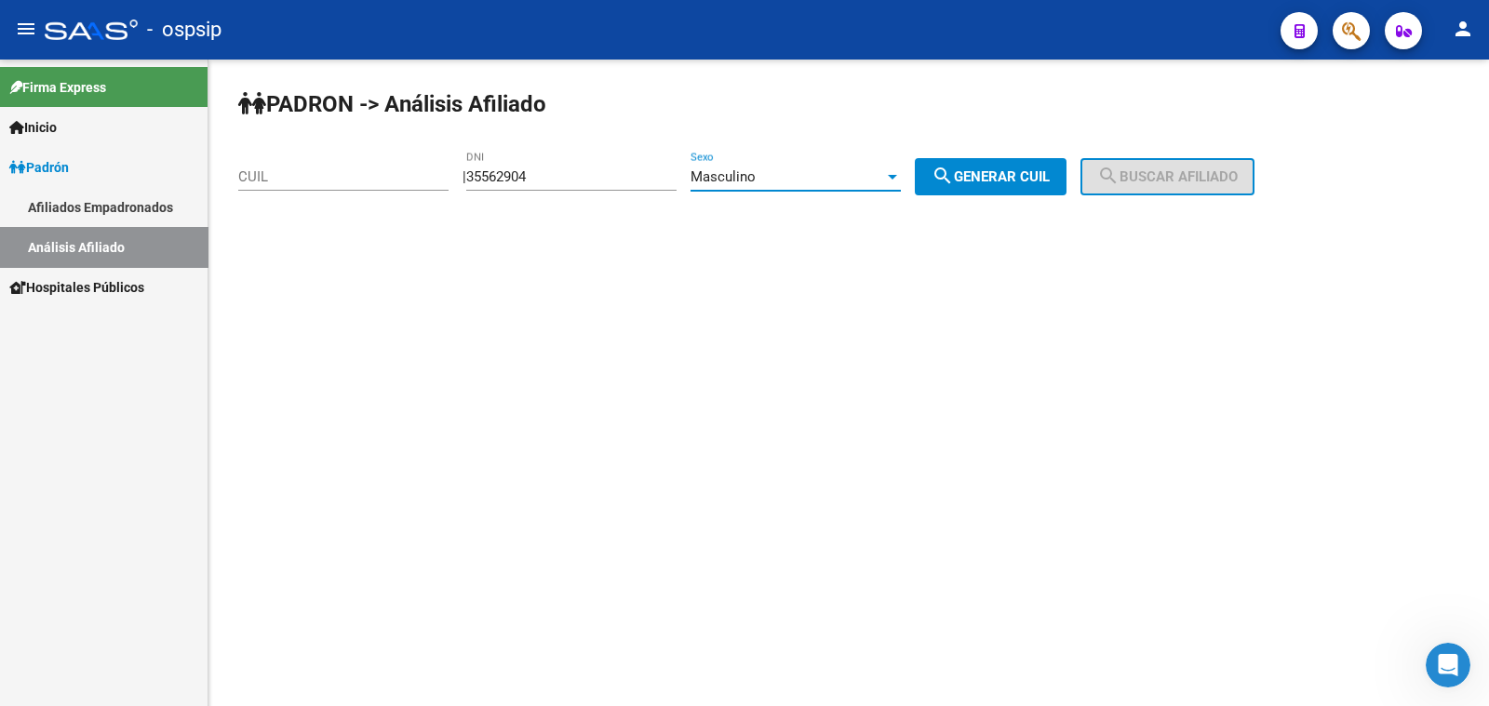
click at [1031, 169] on span "search Generar CUIL" at bounding box center [991, 176] width 118 height 17
type input "20-35562904-0"
click at [1177, 180] on span "search Buscar afiliado" at bounding box center [1167, 176] width 141 height 17
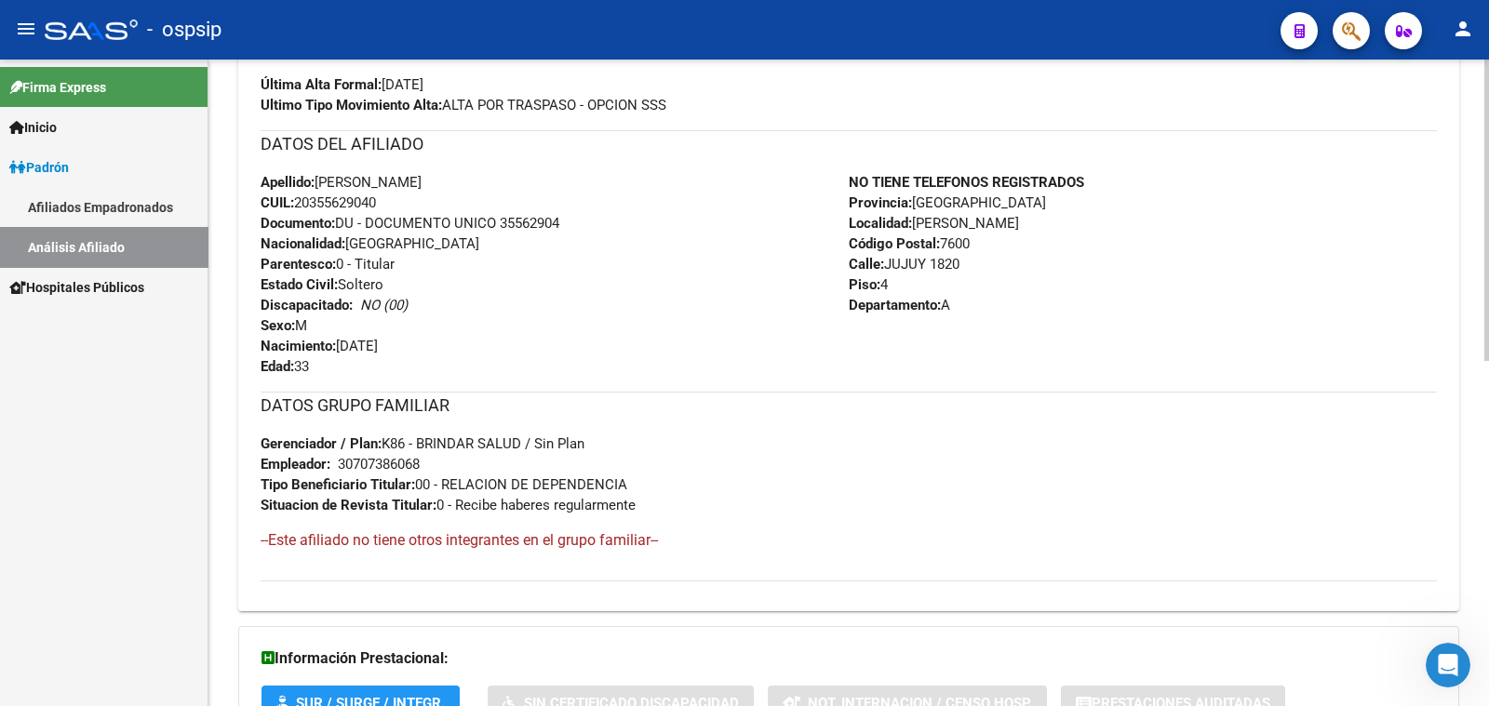
scroll to position [464, 0]
